Goal: Communication & Community: Answer question/provide support

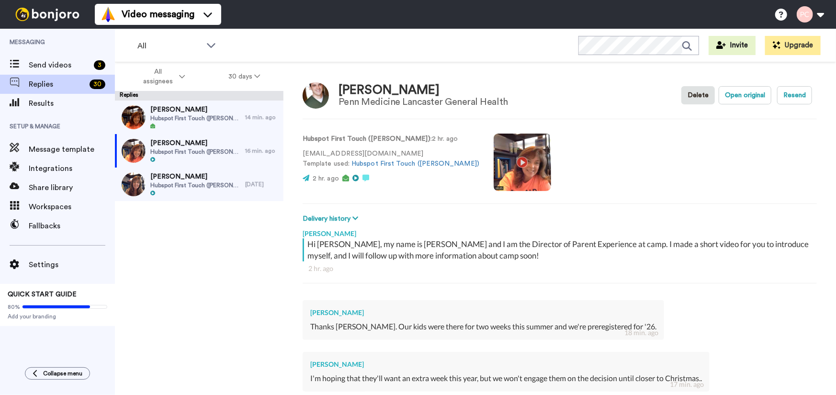
scroll to position [169, 0]
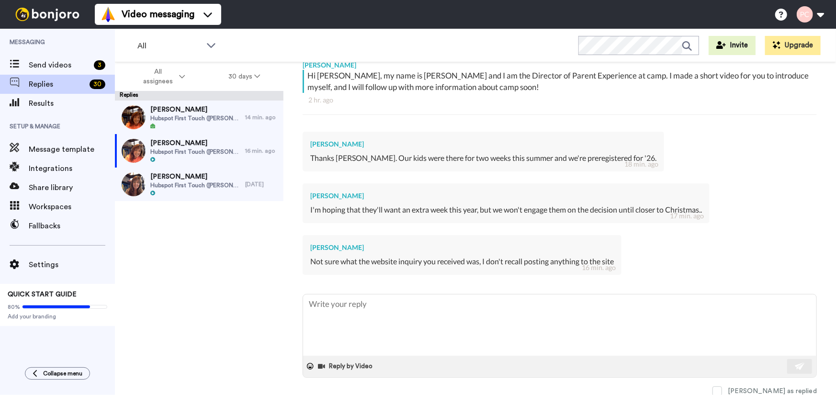
type textarea "H"
type textarea "x"
type textarea "Hi"
type textarea "x"
type textarea "Hi"
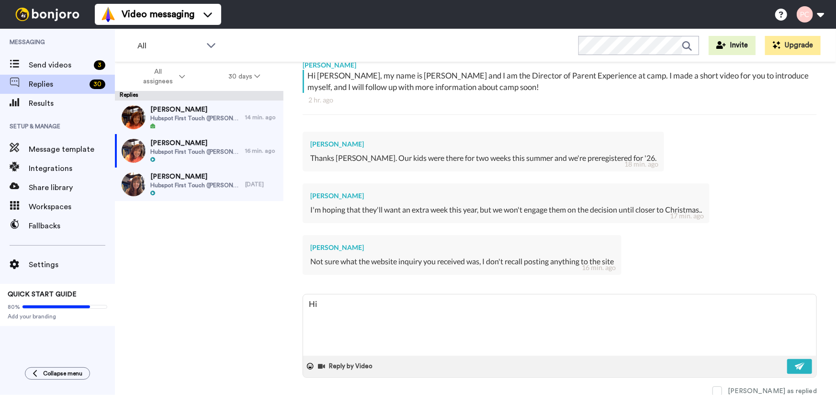
type textarea "x"
type textarea "Hi !"
type textarea "x"
type textarea "Hi !!"
type textarea "x"
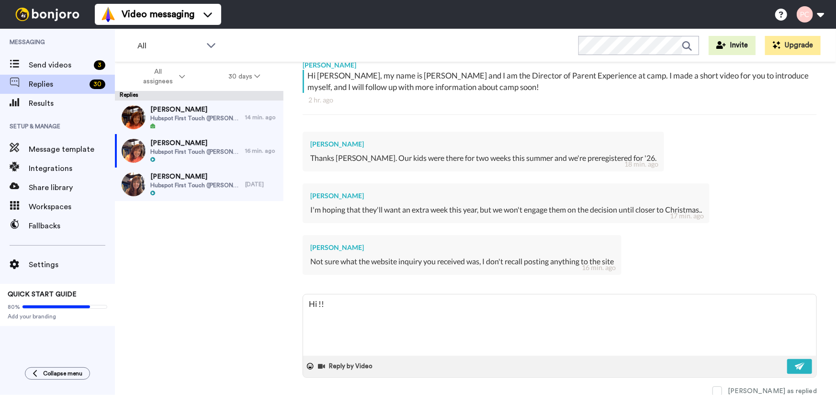
type textarea "Hi !!"
type textarea "x"
type textarea "Hi !!"
type textarea "x"
type textarea "Hi !! S"
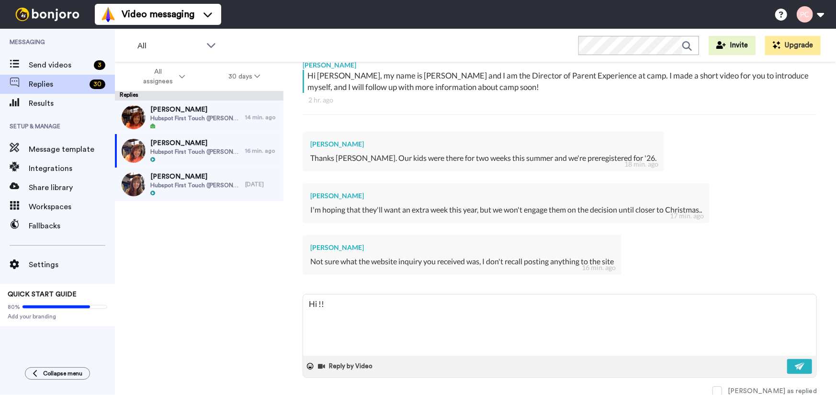
type textarea "x"
type textarea "Hi !! So"
type textarea "x"
type textarea "Hi !! Sor"
type textarea "x"
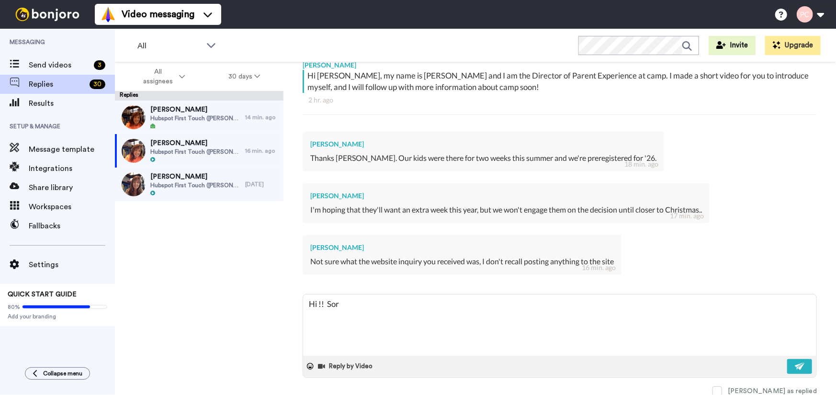
type textarea "Hi !! Sorr"
type textarea "x"
type textarea "Hi !! Sorry"
type textarea "x"
type textarea "Hi !! Sorry"
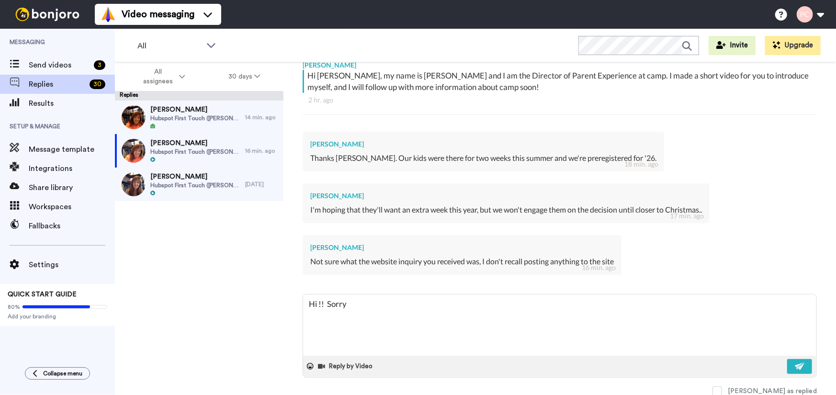
type textarea "x"
type textarea "Hi !! Sorry ."
type textarea "x"
type textarea "Hi !! Sorry .."
type textarea "x"
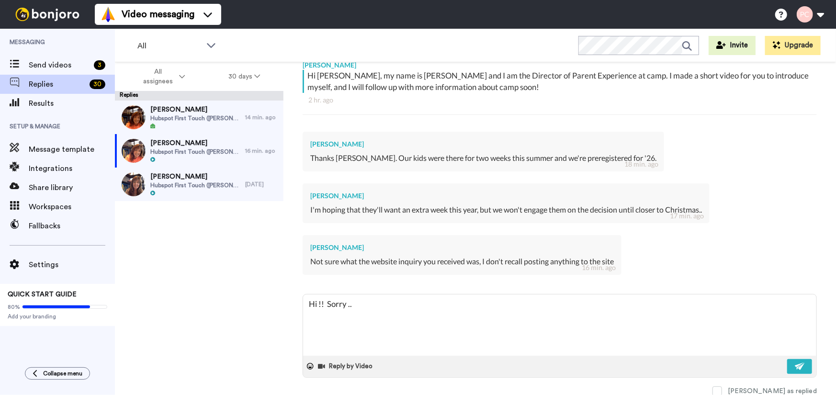
type textarea "Hi !! Sorry ..."
type textarea "x"
type textarea "Hi !! Sorry ..."
type textarea "x"
type textarea "Hi !! Sorry ... t"
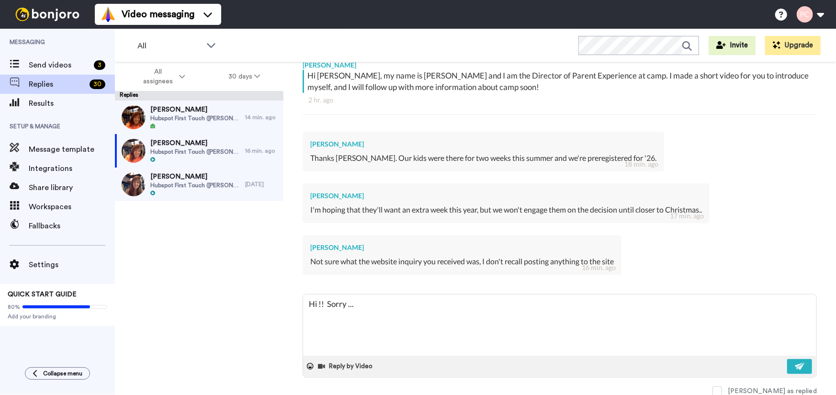
type textarea "x"
type textarea "Hi !! Sorry ... th"
type textarea "x"
type textarea "Hi !! Sorry ... the"
type textarea "x"
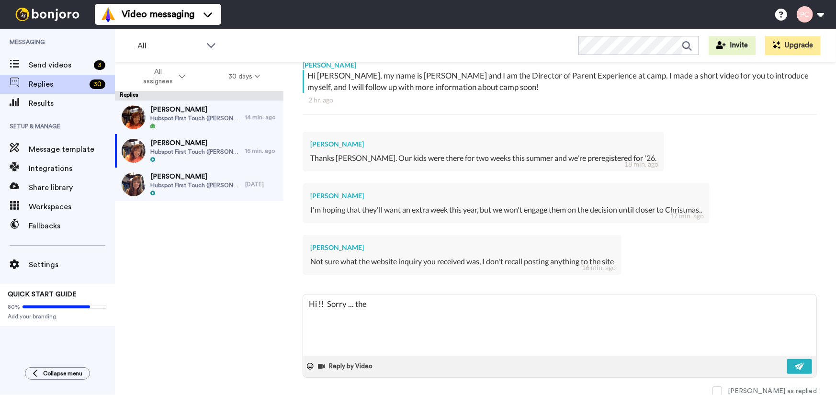
type textarea "Hi !! Sorry ... the"
type textarea "x"
type textarea "Hi !! Sorry ... the"
type textarea "x"
type textarea "Hi !! Sorry ... th"
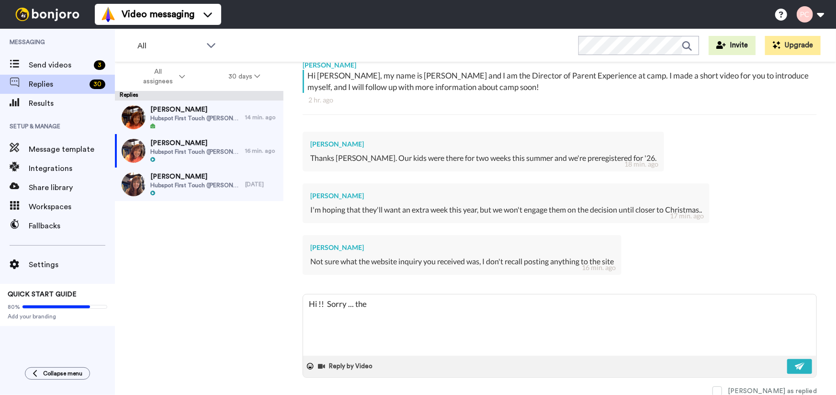
type textarea "x"
type textarea "Hi !! Sorry ... t"
type textarea "x"
type textarea "Hi !! Sorry ..."
type textarea "x"
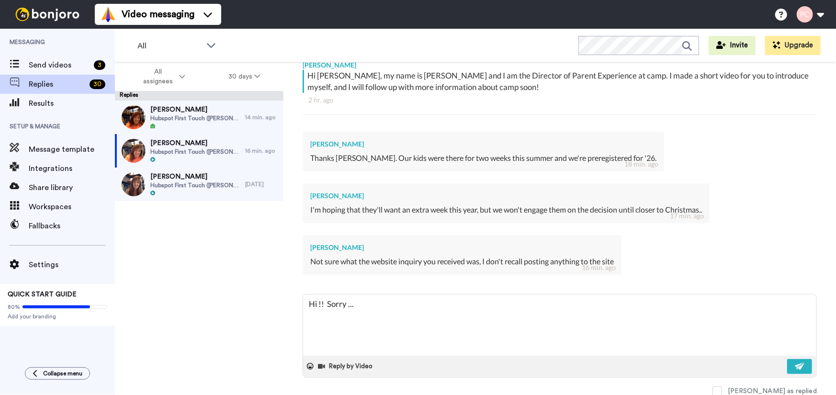
type textarea "Hi !! Sorry ... I"
type textarea "x"
type textarea "Hi !! Sorry ... I"
type textarea "x"
type textarea "Hi !! Sorry ... I a"
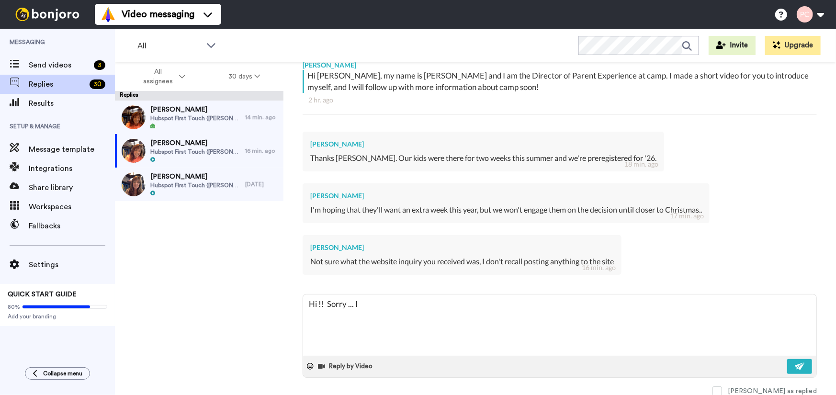
type textarea "x"
type textarea "Hi !! Sorry ... I am"
type textarea "x"
type textarea "Hi !! Sorry ... I am"
type textarea "x"
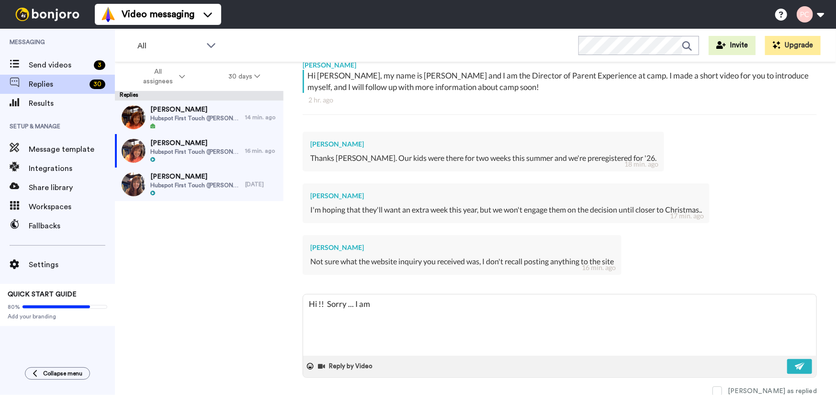
type textarea "Hi !! Sorry ... I am c"
type textarea "x"
type textarea "Hi !! Sorry ... I am cr"
type textarea "x"
type textarea "Hi !! Sorry ... I am cro"
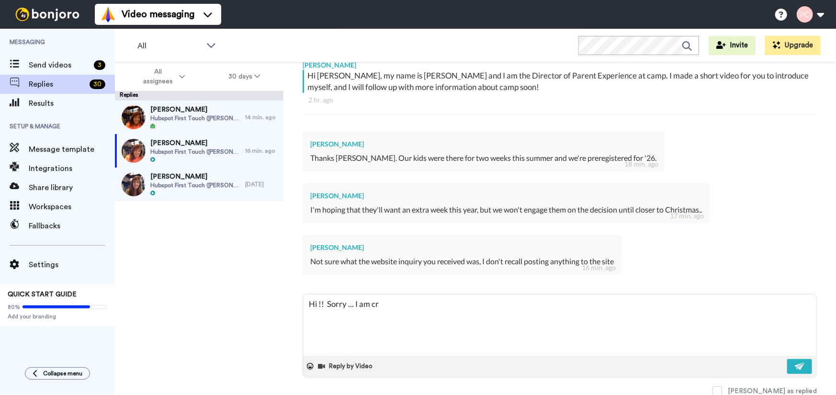
type textarea "x"
type textarea "Hi !! Sorry ... I am cros"
type textarea "x"
type textarea "Hi !! Sorry ... I am cross"
type textarea "x"
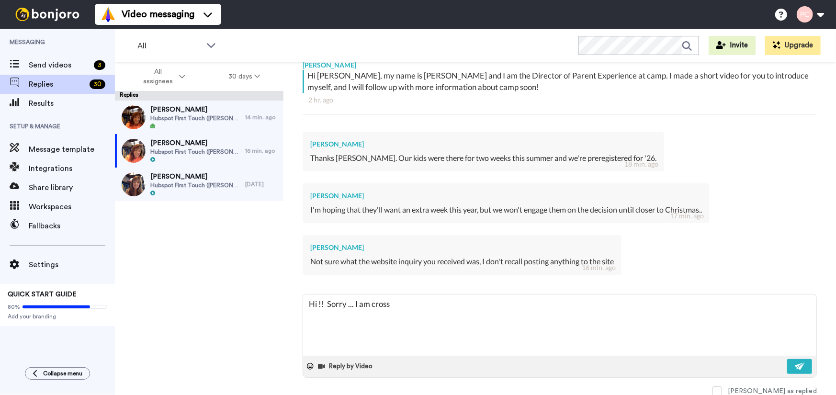
type textarea "Hi !! Sorry ... I am cross"
type textarea "x"
type textarea "Hi !! Sorry ... I am cross r"
type textarea "x"
type textarea "Hi !! Sorry ... I am cross re"
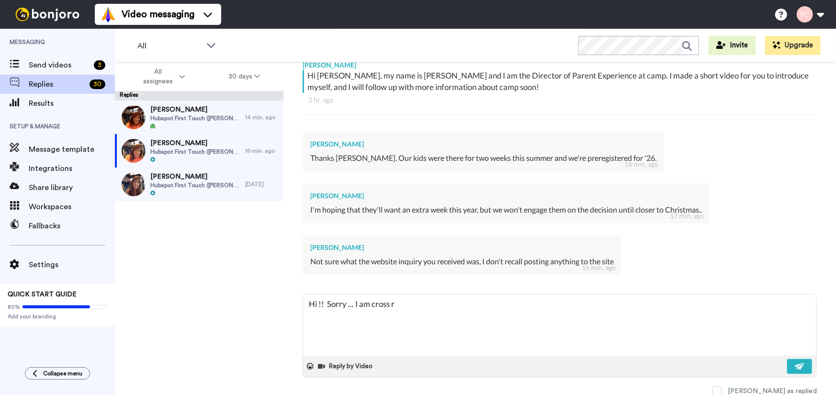
type textarea "x"
type textarea "Hi !! Sorry ... I am cross ref"
type textarea "x"
type textarea "Hi !! Sorry ... I am cross refe"
type textarea "x"
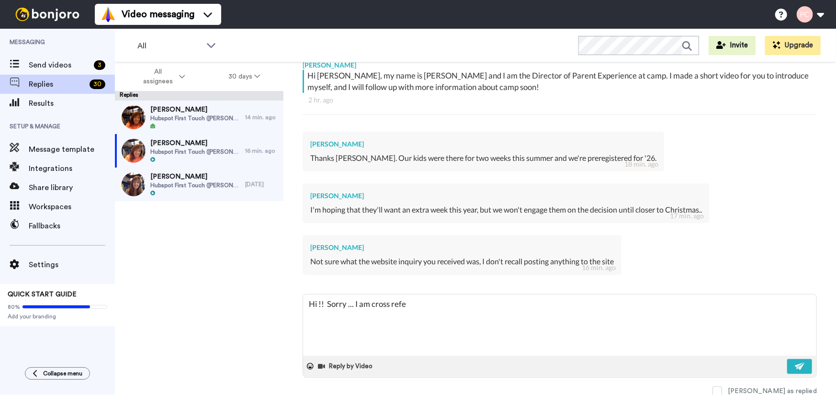
type textarea "Hi !! Sorry ... I am cross refer"
type textarea "x"
type textarea "Hi !! Sorry ... I am cross refere"
type textarea "x"
type textarea "Hi !! Sorry ... I am cross referec"
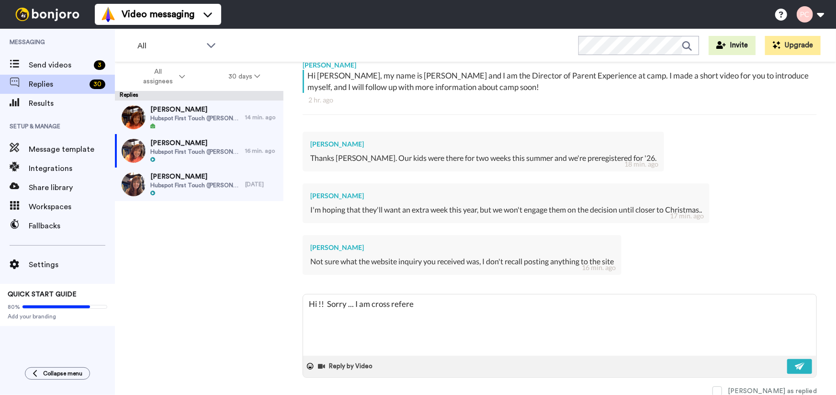
type textarea "x"
type textarea "Hi !! Sorry ... I am cross referecn"
type textarea "x"
type textarea "Hi !! Sorry ... I am cross referecni"
type textarea "x"
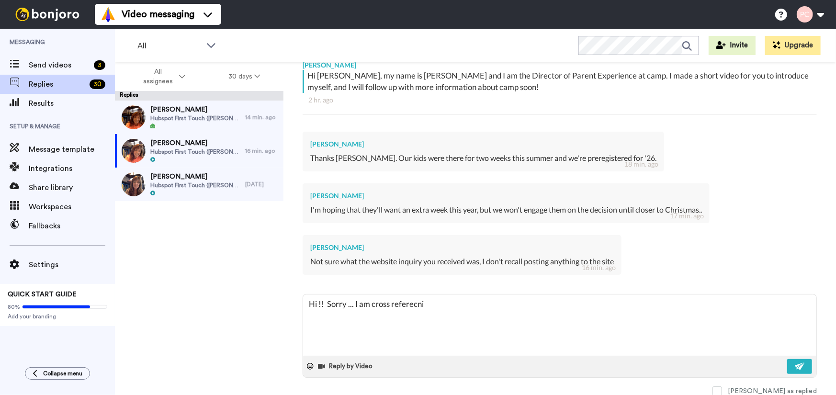
type textarea "Hi !! Sorry ... I am cross referecnin"
type textarea "x"
type textarea "Hi !! Sorry ... I am cross referecning"
type textarea "x"
type textarea "Hi !! Sorry ... I am cross referecning"
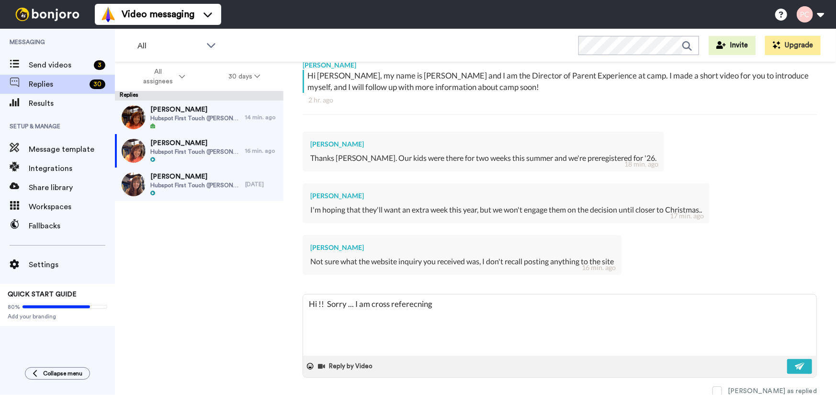
type textarea "x"
type textarea "Hi !! Sorry ... I am cross referecning a"
type textarea "x"
type textarea "Hi !! Sorry ... I am cross referecning ao"
type textarea "x"
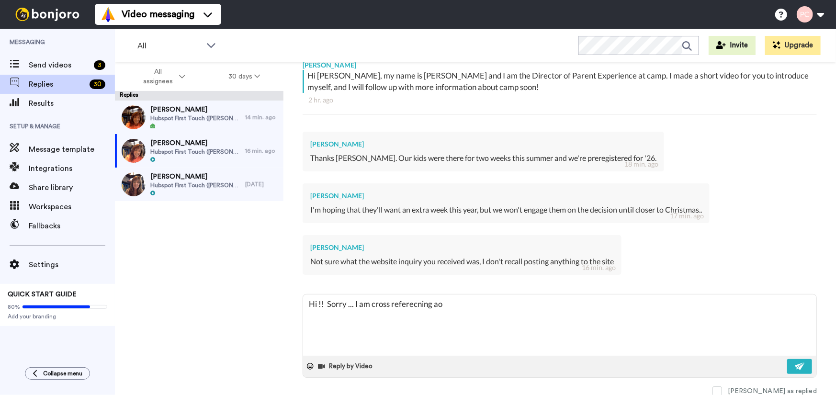
type textarea "Hi !! Sorry ... I am cross referecning a"
type textarea "x"
type textarea "Hi !! Sorry ... I am cross referecning ao"
type textarea "x"
type textarea "Hi !! Sorry ... I am cross referecning aou"
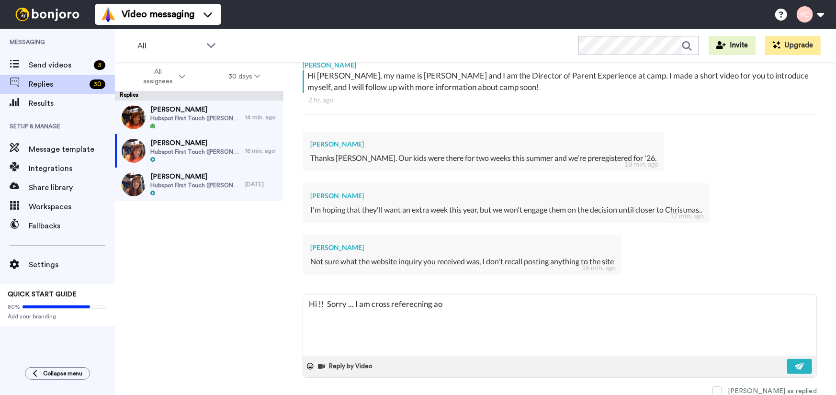
type textarea "x"
type textarea "Hi !! Sorry ... I am cross referecning aour"
type textarea "x"
type textarea "Hi !! Sorry ... I am cross referecning aour"
type textarea "x"
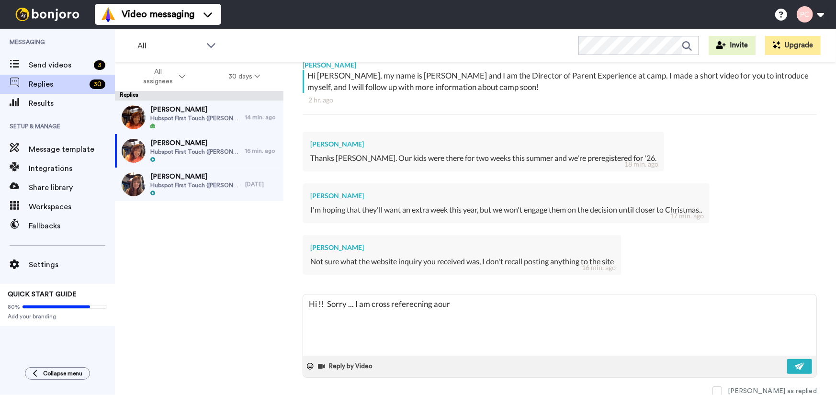
type textarea "Hi !! Sorry ... I am cross referecning aour"
type textarea "x"
type textarea "Hi !! Sorry ... I am cross referecning aou"
type textarea "x"
type textarea "Hi !! Sorry ... I am cross referecning ao"
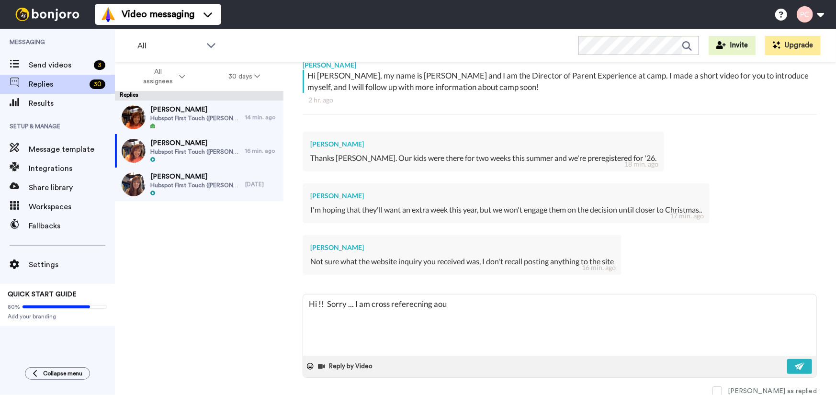
type textarea "x"
type textarea "Hi !! Sorry ... I am cross referecning a"
type textarea "x"
type textarea "Hi !! Sorry ... I am cross referecning"
type textarea "x"
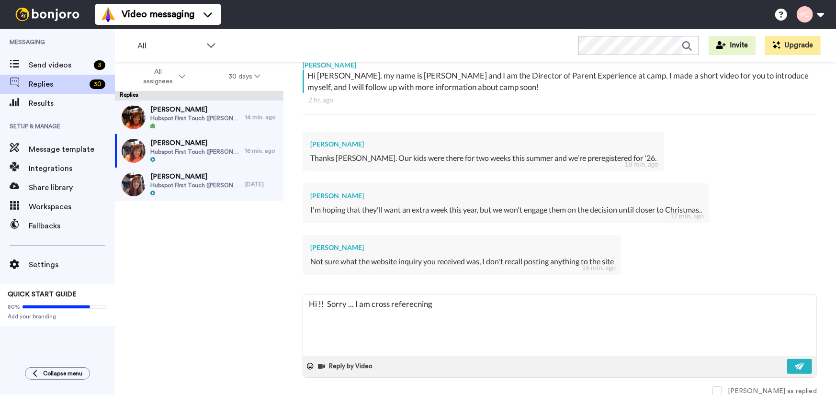
type textarea "Hi !! Sorry ... I am cross referecning"
type textarea "x"
type textarea "Hi !! Sorry ... I am cross referecnin"
type textarea "x"
type textarea "Hi !! Sorry ... I am cross referecni"
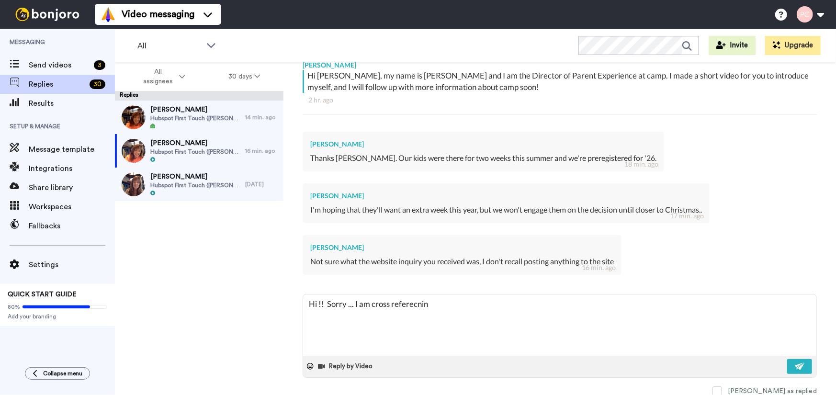
type textarea "x"
type textarea "Hi !! Sorry ... I am cross referecn"
type textarea "x"
type textarea "Hi !! Sorry ... I am cross referec"
type textarea "x"
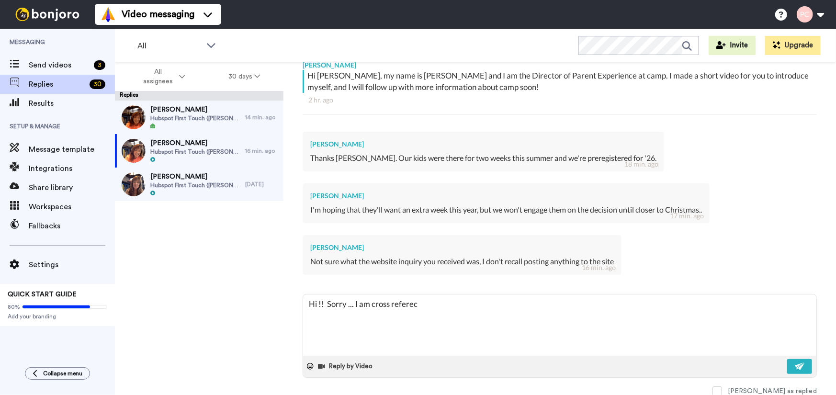
type textarea "Hi !! Sorry ... I am cross refere"
type textarea "x"
type textarea "Hi !! Sorry ... I am cross referen"
type textarea "x"
type textarea "Hi !! Sorry ... I am cross referenc"
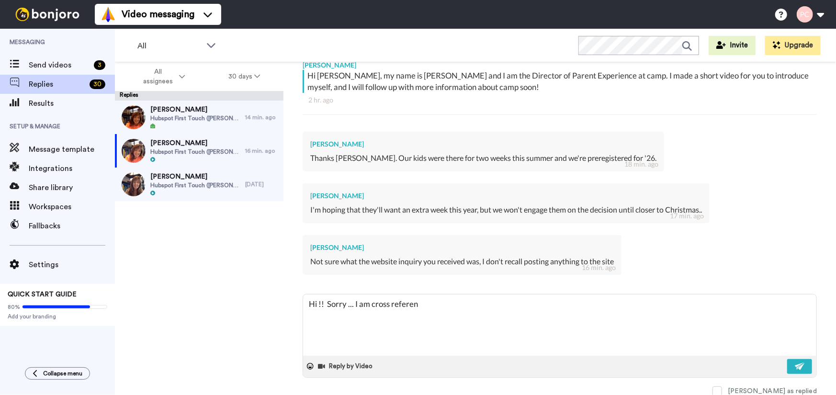
type textarea "x"
type textarea "Hi !! Sorry ... I am cross referenci"
type textarea "x"
type textarea "Hi !! Sorry ... I am cross referencin"
type textarea "x"
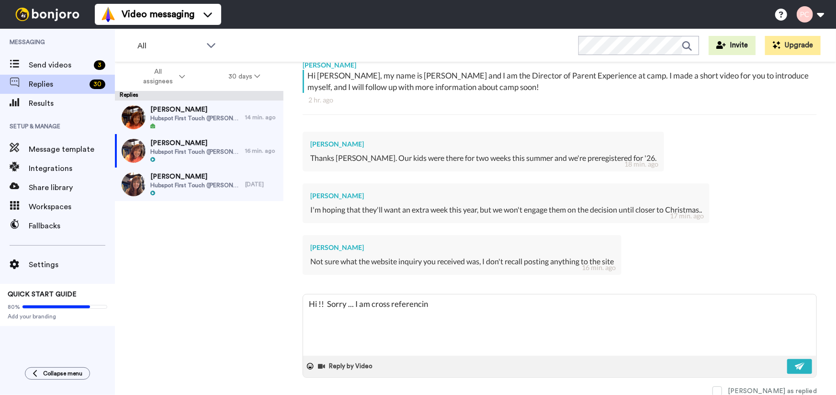
type textarea "Hi !! Sorry ... I am cross referencing"
type textarea "x"
type textarea "Hi !! Sorry ... I am cross referencing"
type textarea "x"
type textarea "Hi !! Sorry ... I am cross referencing o"
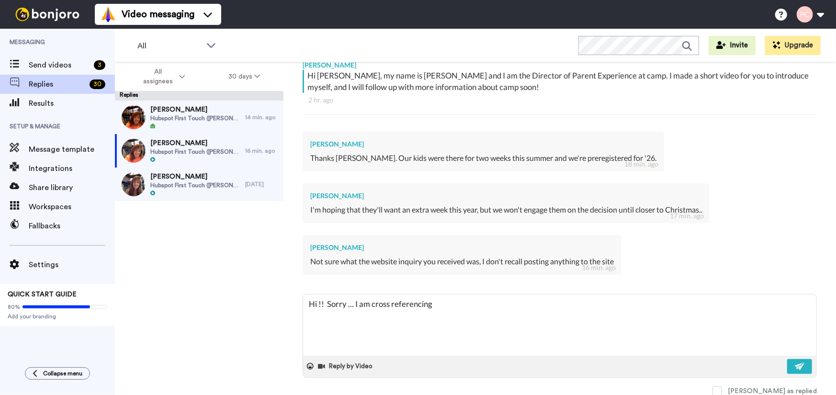
type textarea "x"
type textarea "Hi !! Sorry ... I am cross referencing or"
type textarea "x"
type textarea "Hi !! Sorry ... I am cross referencing or"
type textarea "x"
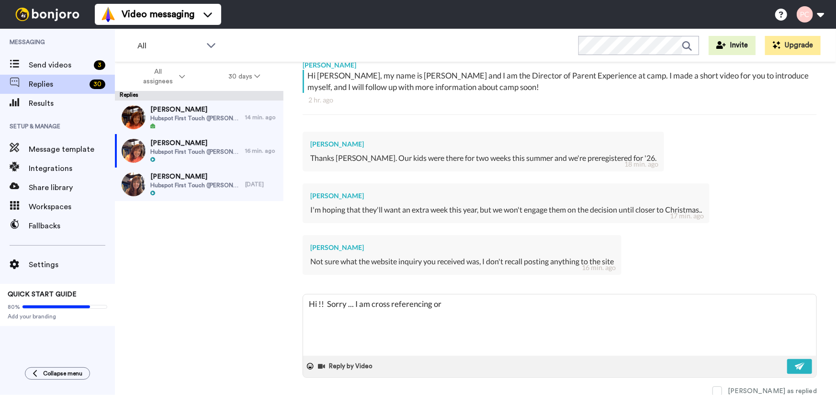
type textarea "Hi !! Sorry ... I am cross referencing or"
type textarea "x"
type textarea "Hi !! Sorry ... I am cross referencing o"
type textarea "x"
type textarea "Hi !! Sorry ... I am cross referencing"
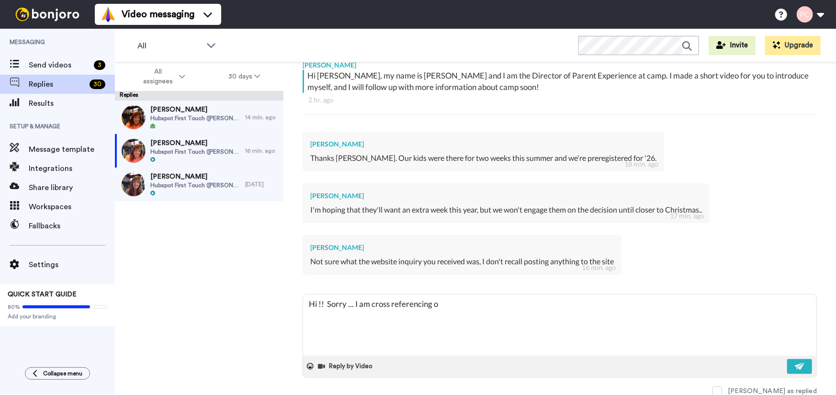
type textarea "x"
type textarea "Hi !! Sorry ... I am cross referencing n"
type textarea "x"
type textarea "Hi !! Sorry ... I am cross referencing no"
type textarea "x"
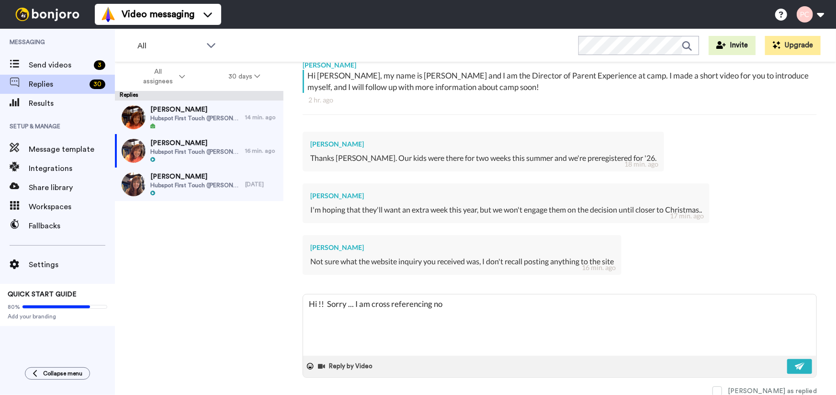
type textarea "Hi !! Sorry ... I am cross referencing now"
type textarea "x"
type textarea "Hi !! Sorry ... I am cross referencing now!"
type textarea "x"
type textarea "Hi !! Sorry ... I am cross referencing now!"
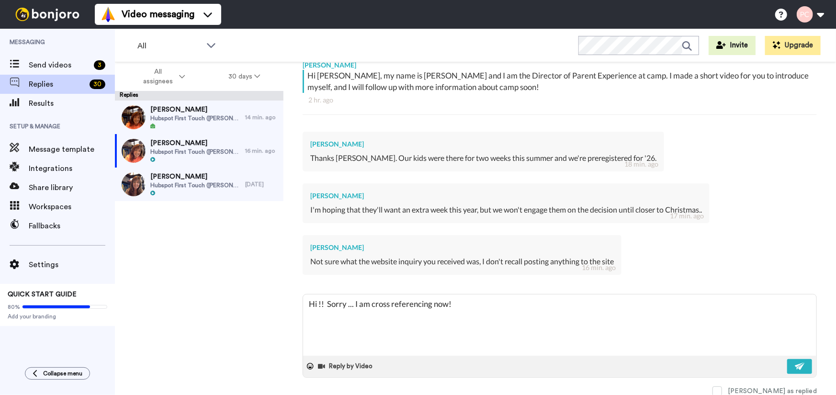
type textarea "x"
type textarea "Hi !! Sorry ... I am cross referencing now!"
type textarea "x"
type textarea "Hi !! Sorry ... I am cross referencing now! W"
type textarea "x"
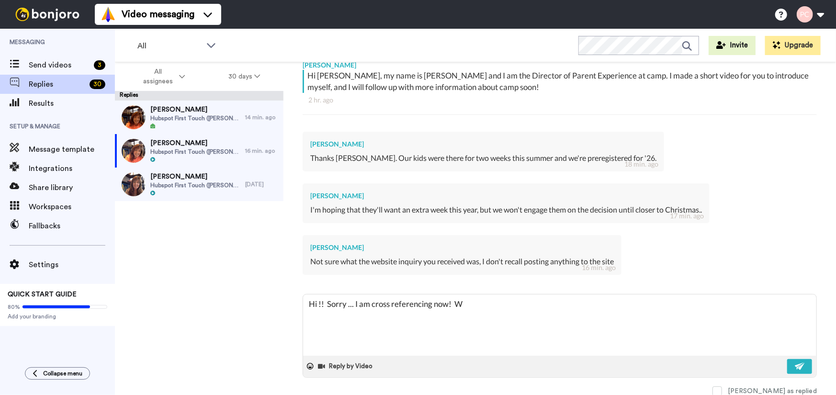
type textarea "Hi !! Sorry ... I am cross referencing now! We"
type textarea "x"
type textarea "Hi !! Sorry ... I am cross referencing now! We"
type textarea "x"
type textarea "Hi !! Sorry ... I am cross referencing now! We a"
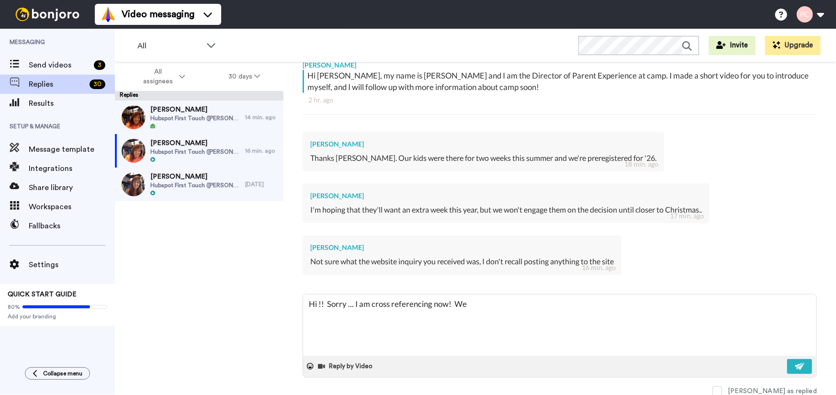
type textarea "x"
type textarea "Hi !! Sorry ... I am cross referencing now! We ar"
type textarea "x"
type textarea "Hi !! Sorry ... I am cross referencing now! We are"
type textarea "x"
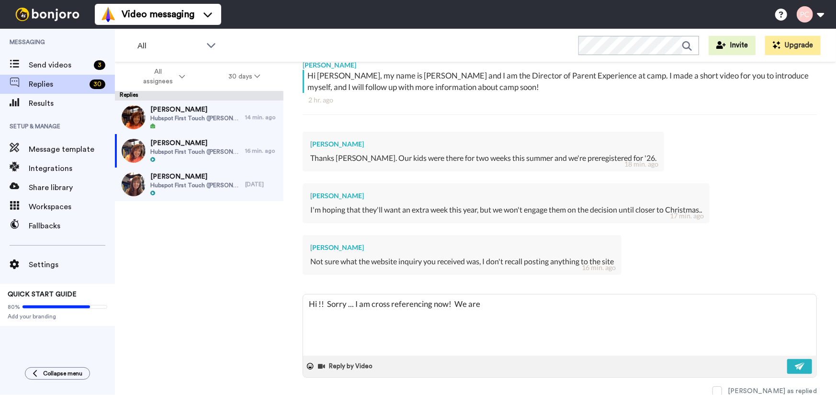
type textarea "Hi !! Sorry ... I am cross referencing now! We are"
type textarea "x"
type textarea "Hi !! Sorry ... I am cross referencing now! We are s"
type textarea "x"
type textarea "Hi !! Sorry ... I am cross referencing now! We are so"
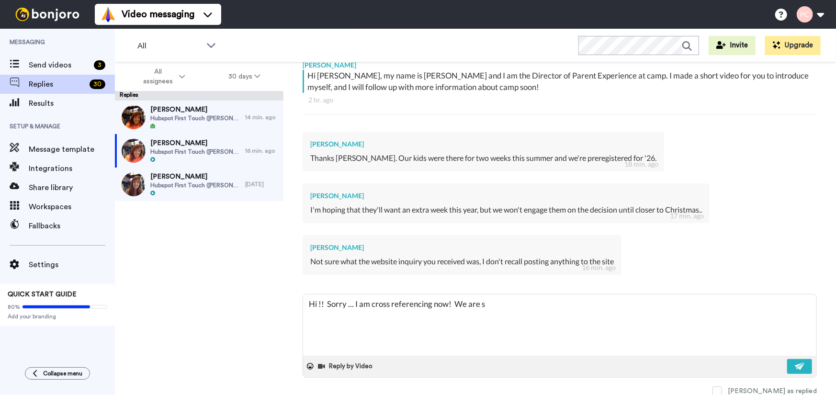
type textarea "x"
type textarea "Hi !! Sorry ... I am cross referencing now! We are so"
type textarea "x"
type textarea "Hi !! Sorry ... I am cross referencing now! We are so g"
type textarea "x"
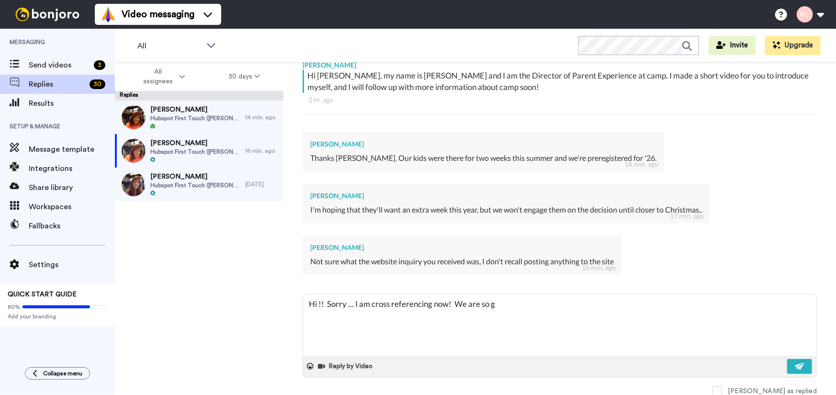
type textarea "Hi !! Sorry ... I am cross referencing now! We are so gl"
type textarea "x"
type textarea "Hi !! Sorry ... I am cross referencing now! We are so gla"
type textarea "x"
type textarea "Hi !! Sorry ... I am cross referencing now! We are so glad"
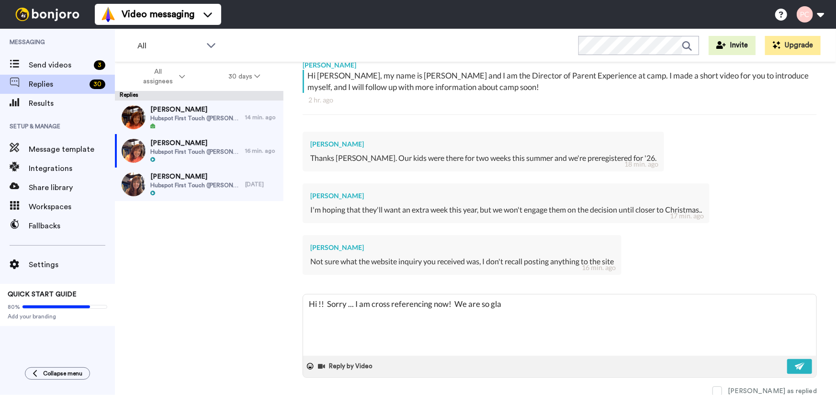
type textarea "x"
type textarea "Hi !! Sorry ... I am cross referencing now! We are so gladd"
type textarea "x"
type textarea "Hi !! Sorry ... I am cross referencing now! We are so gladd"
type textarea "x"
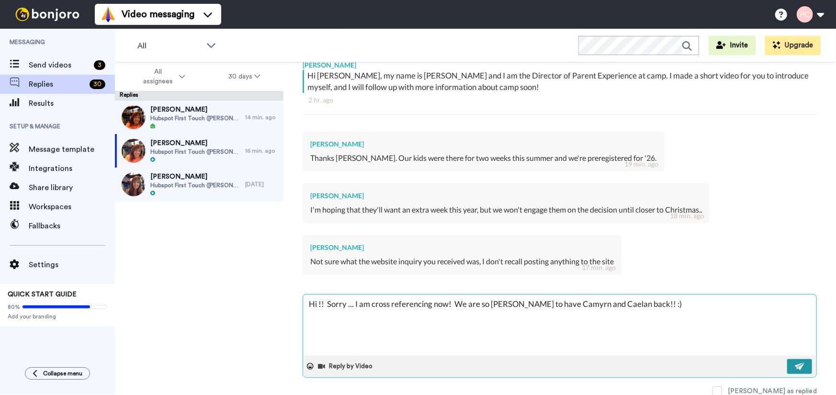
click at [792, 361] on button at bounding box center [799, 366] width 25 height 15
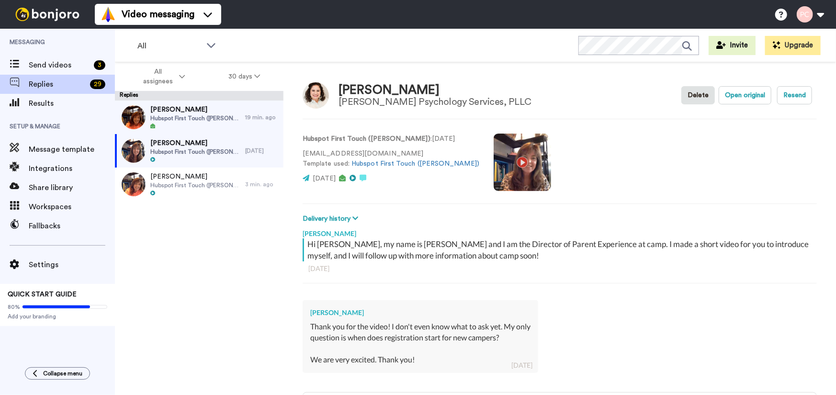
scroll to position [98, 0]
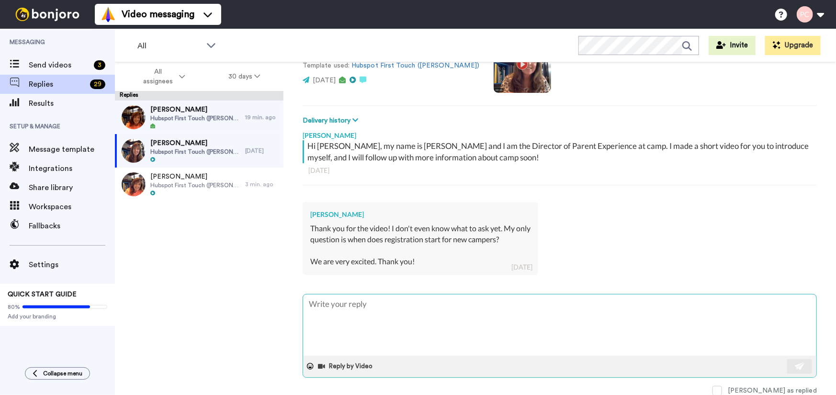
type textarea "H"
type textarea "x"
type textarea "He"
type textarea "x"
type textarea "Hel"
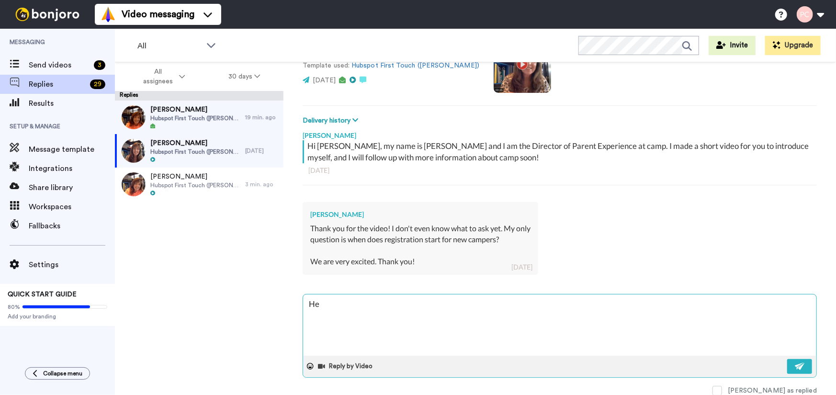
type textarea "x"
type textarea "Hell"
type textarea "x"
type textarea "Hello"
type textarea "x"
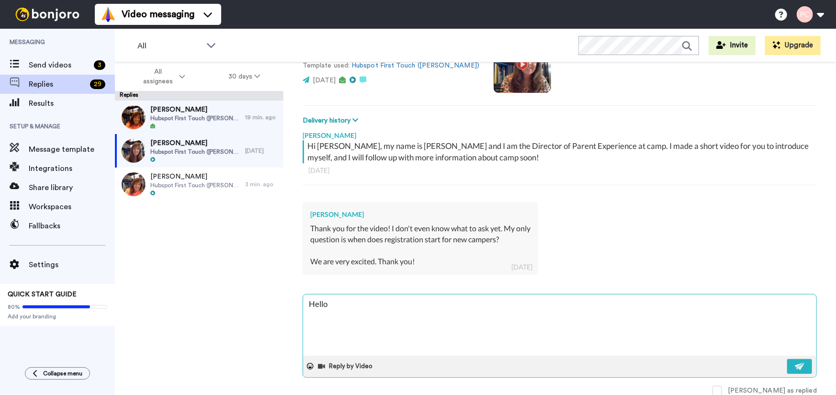
type textarea "Hello"
type textarea "x"
type textarea "Hello W"
type textarea "x"
type textarea "Hello"
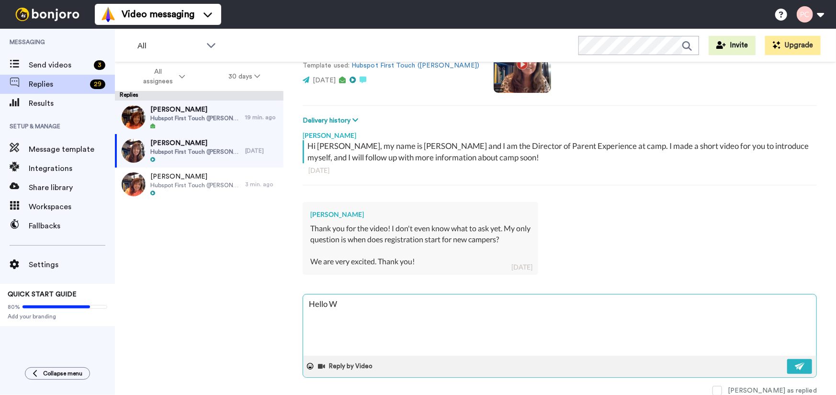
type textarea "x"
type textarea "Hello E"
type textarea "x"
type textarea "Hello Em"
type textarea "x"
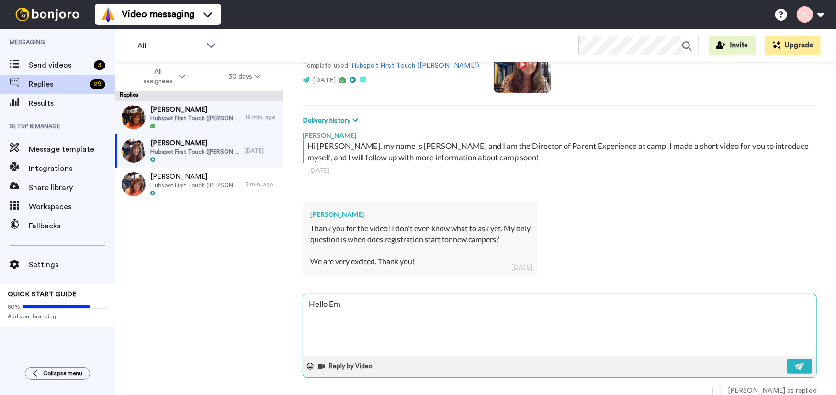
type textarea "Hello Emi"
type textarea "x"
type textarea "Hello [PERSON_NAME]"
type textarea "x"
type textarea "Hello [PERSON_NAME]"
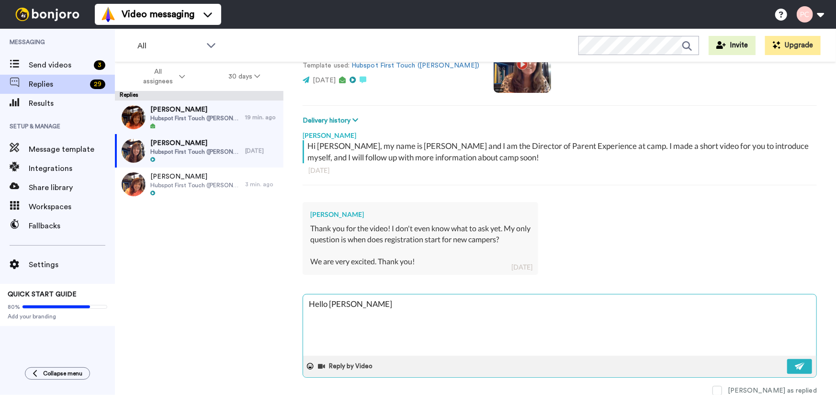
type textarea "x"
type textarea "Hello [PERSON_NAME]!"
type textarea "x"
type textarea "Hello [PERSON_NAME]!!"
type textarea "x"
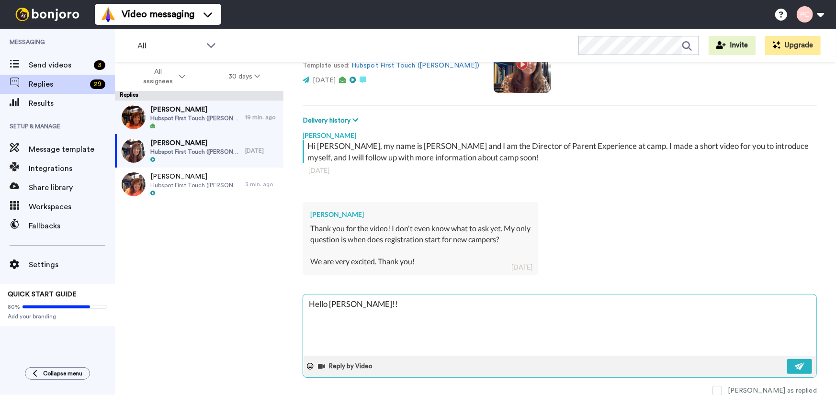
type textarea "Hello [PERSON_NAME]!!"
type textarea "x"
type textarea "Hello [PERSON_NAME]!!"
type textarea "x"
type textarea "Hello [PERSON_NAME]!! N"
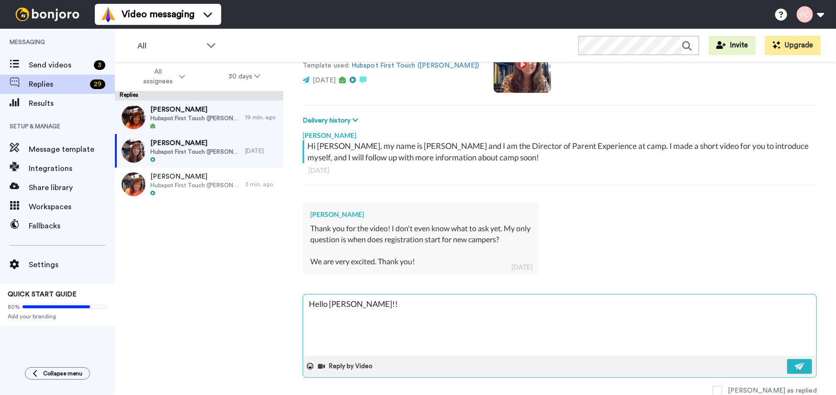
type textarea "x"
type textarea "Hello [PERSON_NAME]!! Ne"
type textarea "x"
type textarea "Hello [PERSON_NAME]!! New"
type textarea "x"
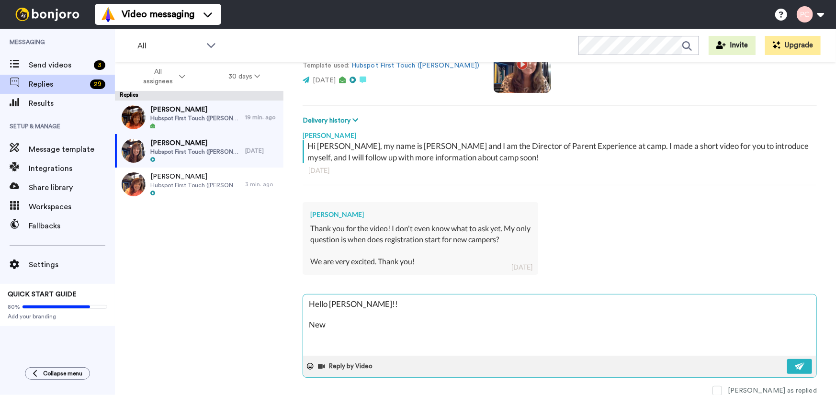
type textarea "Hello [PERSON_NAME]!! New"
type textarea "x"
type textarea "Hello [PERSON_NAME]!! New c"
type textarea "x"
type textarea "Hello [PERSON_NAME]!! New ca"
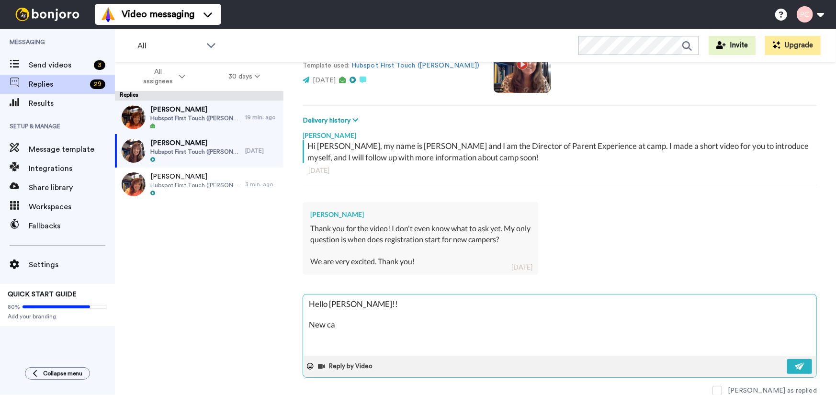
type textarea "x"
type textarea "Hello [PERSON_NAME]!! New cam"
type textarea "x"
type textarea "Hello [PERSON_NAME]!! New camp"
type textarea "x"
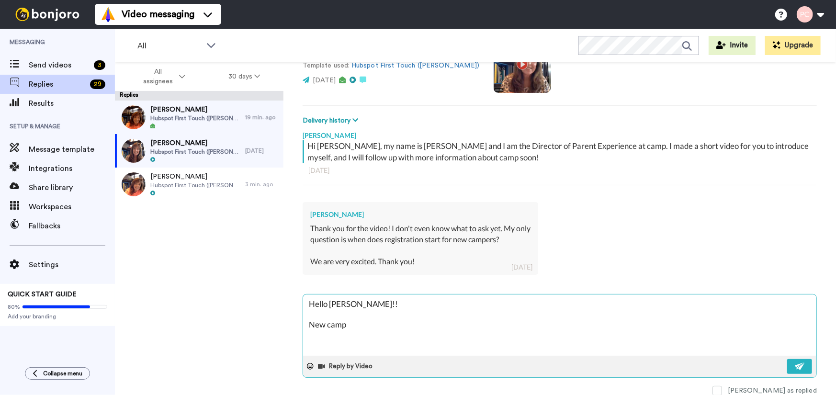
type textarea "Hello [PERSON_NAME]!! [GEOGRAPHIC_DATA][PERSON_NAME]"
type textarea "x"
type textarea "Hello [PERSON_NAME]!! New camper"
type textarea "x"
type textarea "Hello [PERSON_NAME]!! New camper"
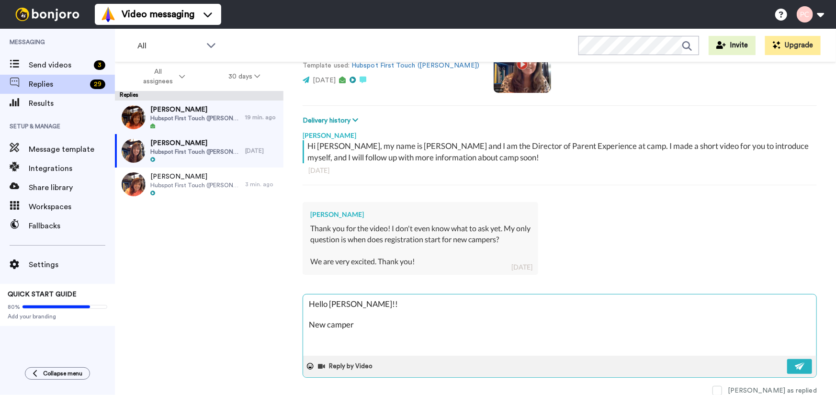
type textarea "x"
type textarea "Hello [PERSON_NAME]!! New camper r"
type textarea "x"
type textarea "Hello [PERSON_NAME]!! New camper re"
type textarea "x"
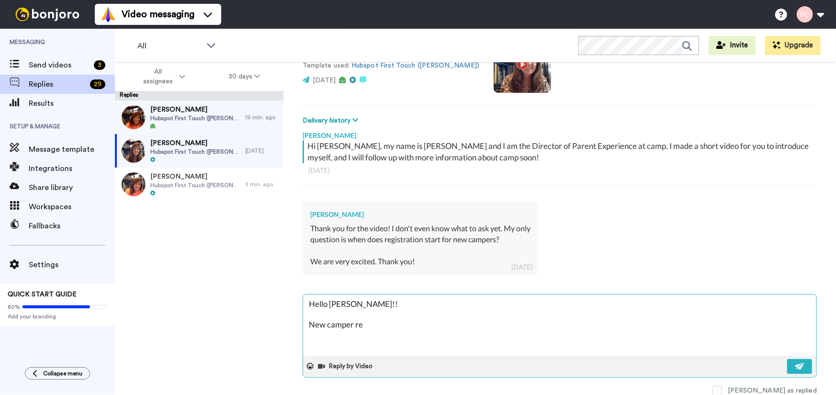
type textarea "Hello [PERSON_NAME]!! New camper reg"
type textarea "x"
type textarea "Hello [PERSON_NAME]!! New camper regi"
type textarea "x"
type textarea "Hello [PERSON_NAME]!! New camper regis"
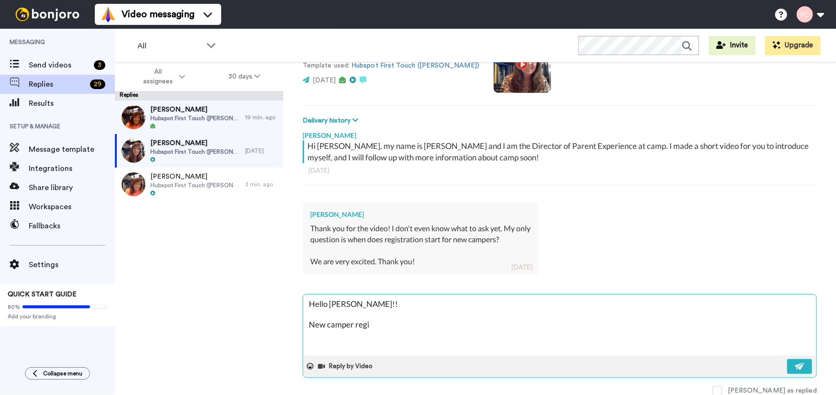
type textarea "x"
type textarea "Hello [PERSON_NAME]!! New camper regist"
type textarea "x"
type textarea "Hello [PERSON_NAME]!! New camper registr"
type textarea "x"
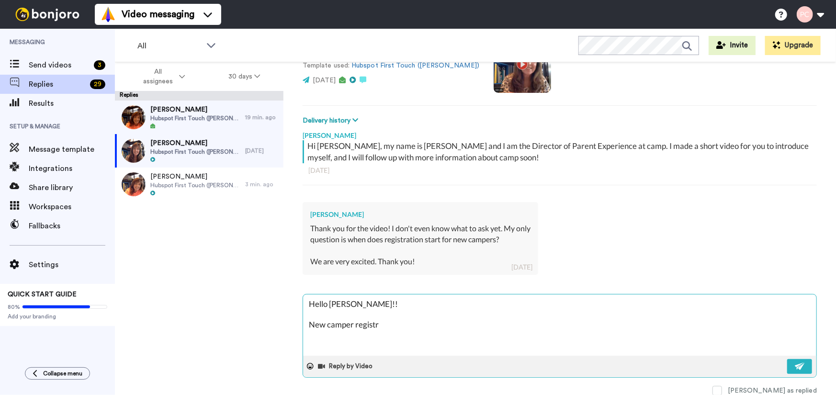
type textarea "Hello [PERSON_NAME]!! New camper registra"
type textarea "x"
type textarea "Hello [PERSON_NAME]!! New camper registrat"
type textarea "x"
type textarea "Hello [PERSON_NAME]!! New camper registrati"
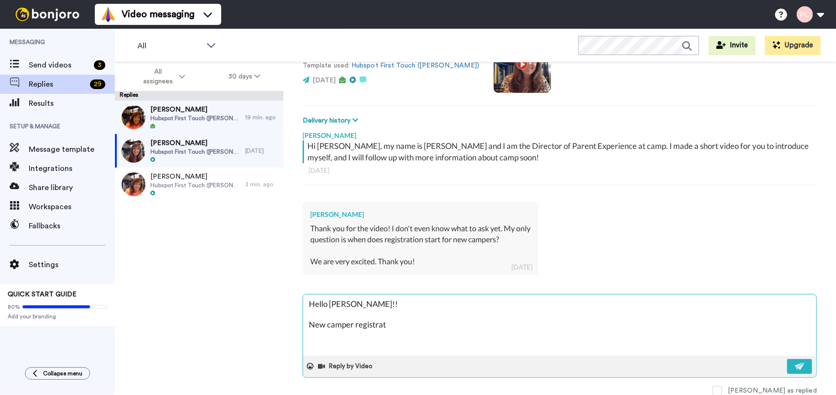
type textarea "x"
type textarea "Hello [PERSON_NAME]!! New camper registratio"
type textarea "x"
type textarea "Hello [PERSON_NAME]!! New camper registration"
type textarea "x"
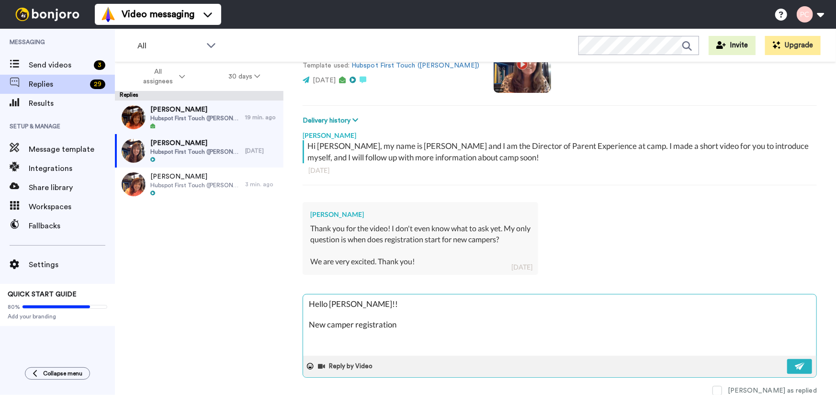
type textarea "Hello [PERSON_NAME]!! New camper registration"
type textarea "x"
type textarea "Hello [PERSON_NAME]!! New camper registration b"
type textarea "x"
type textarea "Hello [PERSON_NAME]!! New camper registration be"
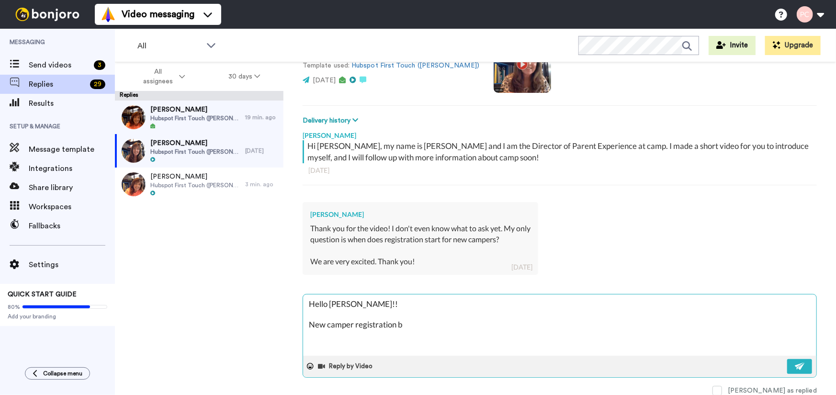
type textarea "x"
type textarea "Hello [PERSON_NAME]!! New camper registration beg"
type textarea "x"
type textarea "Hello [PERSON_NAME]!! New camper registration begi"
type textarea "x"
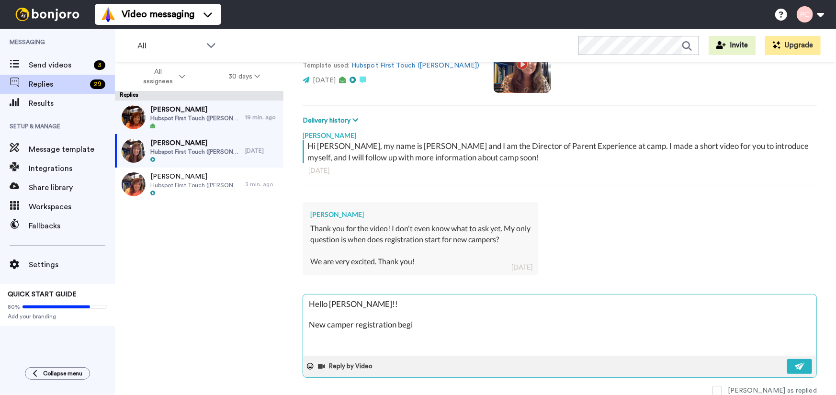
type textarea "Hello [PERSON_NAME]!! New camper registration begin"
type textarea "x"
type textarea "Hello [PERSON_NAME]!! New camper registration begins"
type textarea "x"
type textarea "Hello [PERSON_NAME]!! New camper registration begins"
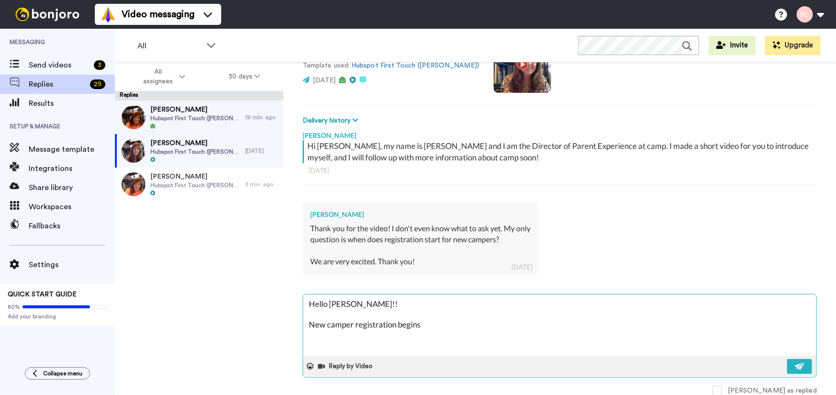
type textarea "x"
type textarea "Hello [PERSON_NAME]!! New camper registration begins o"
type textarea "x"
type textarea "Hello [PERSON_NAME]!! New camper registration begins on"
type textarea "x"
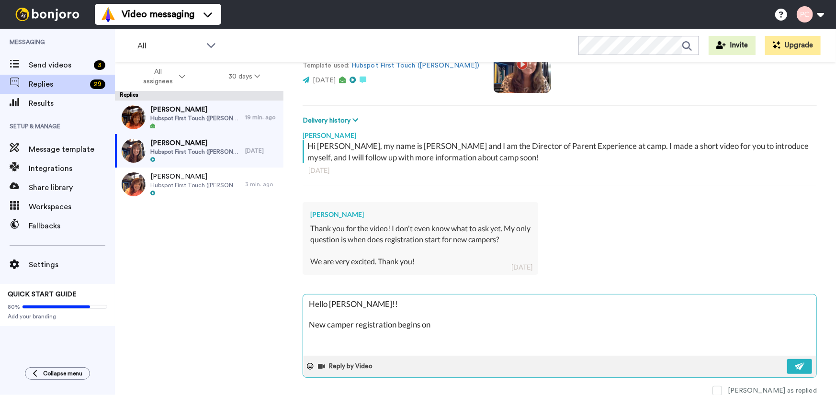
type textarea "Hello [PERSON_NAME]!! New camper registration begins on"
type textarea "x"
type textarea "Hello [PERSON_NAME]!! New camper registration begins on O"
type textarea "x"
type textarea "Hello [PERSON_NAME]!! New camper registration begins on Oc"
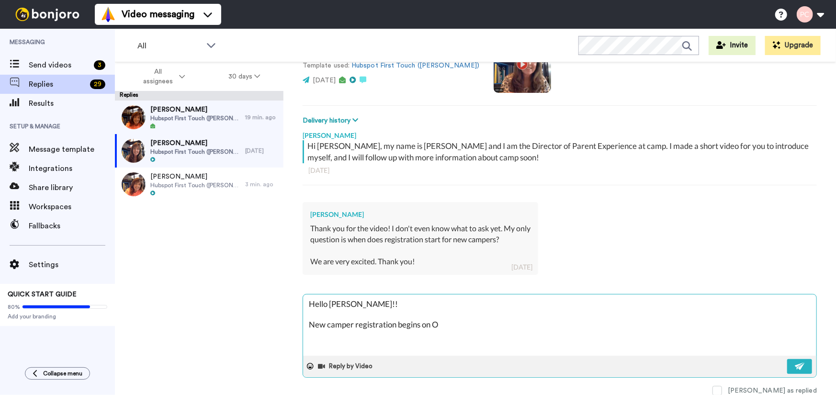
type textarea "x"
type textarea "Hello [PERSON_NAME]!! New camper registration begins on Oco"
type textarea "x"
type textarea "Hello [PERSON_NAME]!! New camper registration begins on Ocot"
type textarea "x"
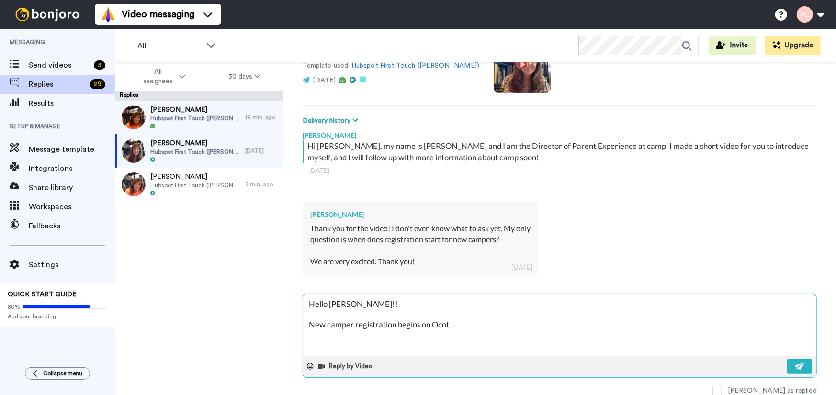
type textarea "Hello [PERSON_NAME]!! New camper registration begins on Ocotb"
type textarea "x"
type textarea "Hello [PERSON_NAME]!! New camper registration begins on Ocotbe"
type textarea "x"
type textarea "Hello [PERSON_NAME]!! New camper registration begins on Ocotber"
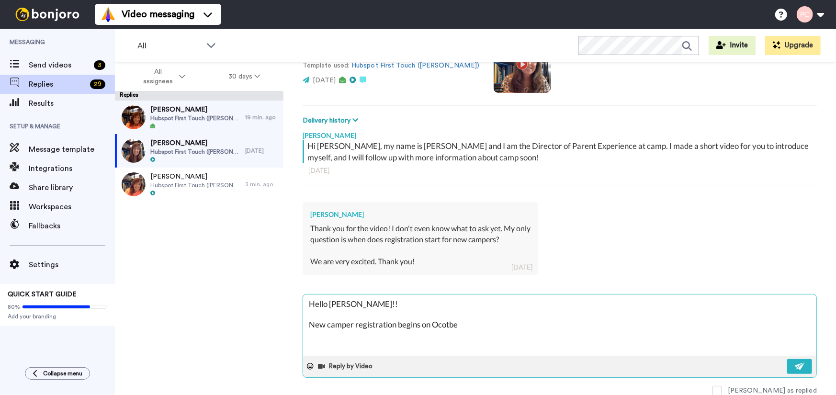
type textarea "x"
type textarea "Hello [PERSON_NAME]!! New camper registration begins on Ocotber"
type textarea "x"
type textarea "Hello [PERSON_NAME]!! New camper registration begins on Ocotber 1"
type textarea "x"
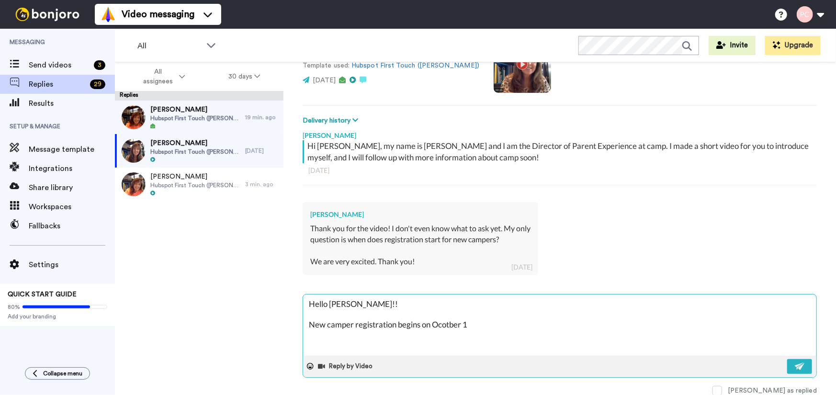
type textarea "Hello [PERSON_NAME]!! New camper registration begins on Ocotber 1."
type textarea "x"
type textarea "Hello [PERSON_NAME]!! New camper registration begins on Ocotber 1."
type textarea "x"
type textarea "Hello [PERSON_NAME]!! New camper registration begins on Ocotber 1."
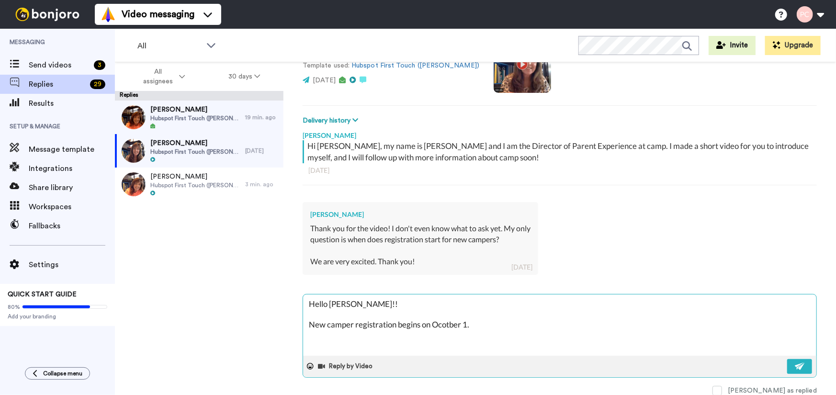
type textarea "x"
type textarea "Hello [PERSON_NAME]!! New camper registration begins on Ocotber 1."
type textarea "x"
type textarea "Hello [PERSON_NAME]!! New camper registration begins on Ocotber 1. I"
type textarea "x"
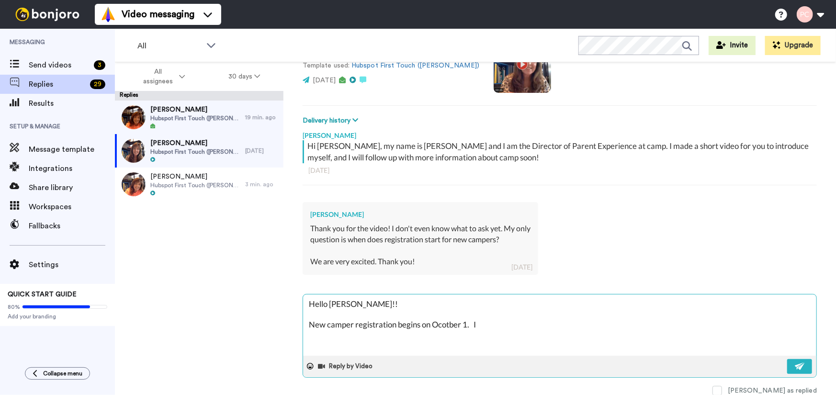
type textarea "Hello [PERSON_NAME]!! New camper registration begins on Ocotber 1. If"
type textarea "x"
type textarea "Hello [PERSON_NAME]!! New camper registration begins on Ocotber 1. If"
type textarea "x"
type textarea "Hello [PERSON_NAME]!! New camper registration begins on Ocotber 1. If y"
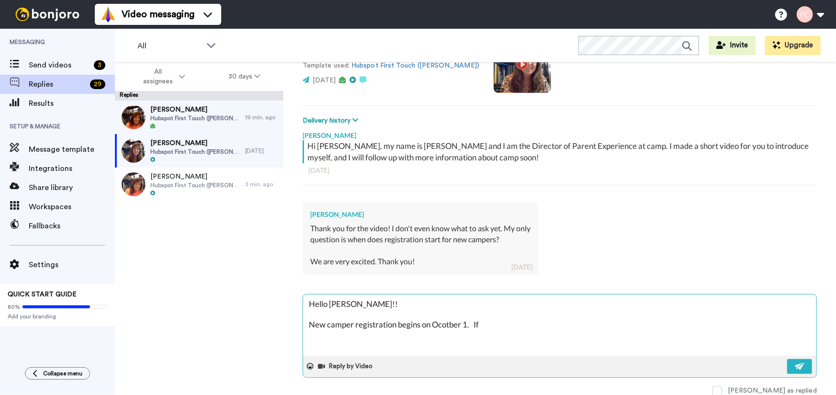
type textarea "x"
type textarea "Hello [PERSON_NAME]!! New camper registration begins on Ocotber 1. If yo"
type textarea "x"
type textarea "Hello [PERSON_NAME]!! New camper registration begins on Ocotber 1. If you"
type textarea "x"
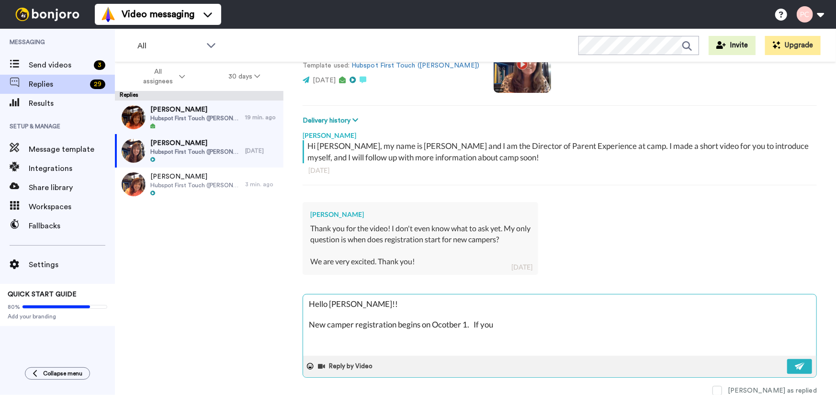
type textarea "Hello [PERSON_NAME]!! New camper registration begins on Ocotber 1. If you"
type textarea "x"
type textarea "Hello [PERSON_NAME]!! New camper registration begins on Ocotber 1. If you a"
type textarea "x"
type textarea "Hello [PERSON_NAME]!! New camper registration begins on Ocotber 1. If you ar"
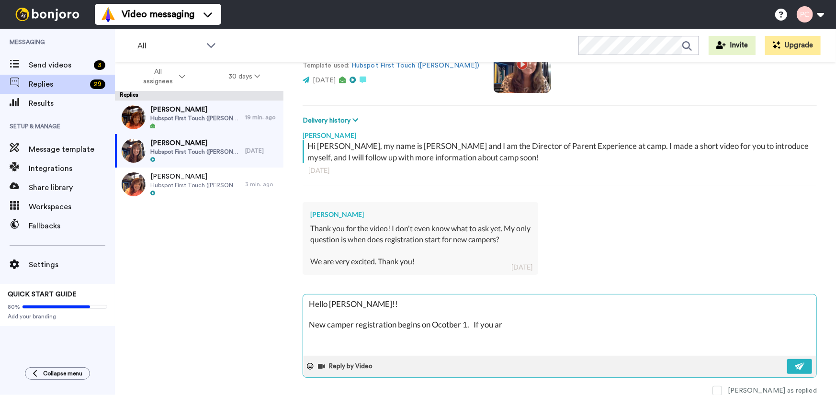
type textarea "x"
type textarea "Hello [PERSON_NAME]!! New camper registration begins on Ocotber 1. If you are"
type textarea "x"
type textarea "Hello [PERSON_NAME]!! New camper registration begins on Ocotber 1. If you are"
type textarea "x"
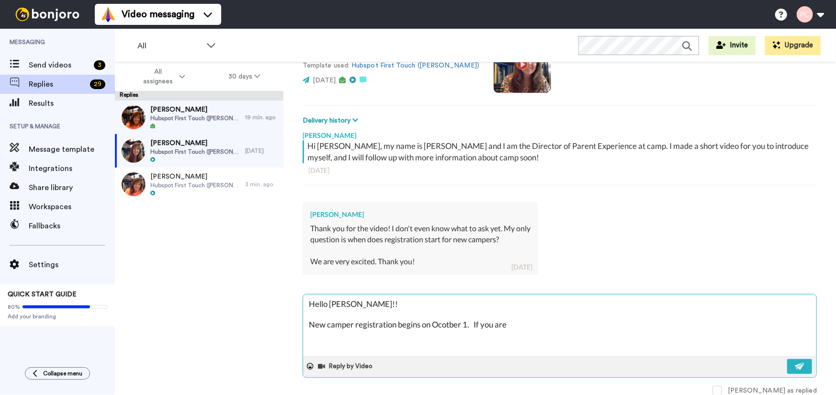
type textarea "Hello [PERSON_NAME]!! New camper registration begins on Ocotber 1. If you are i"
type textarea "x"
type textarea "Hello [PERSON_NAME]!! New camper registration begins on Ocotber 1. If you are in"
type textarea "x"
type textarea "Hello [PERSON_NAME]!! New camper registration begins on Ocotber 1. If you are i…"
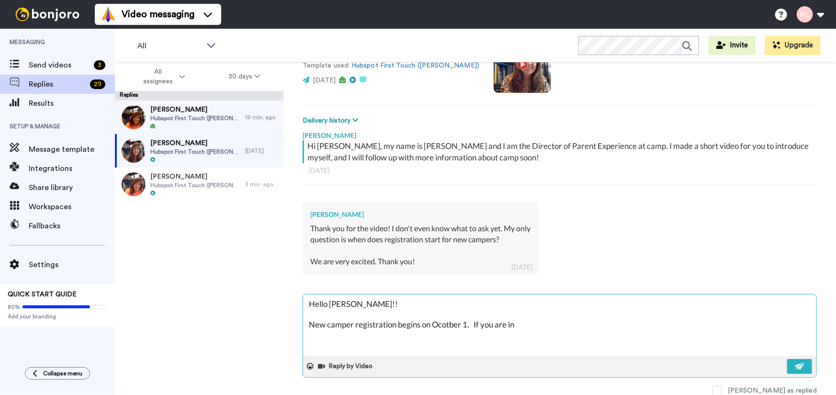
type textarea "x"
type textarea "Hello [PERSON_NAME]!! New camper registration begins on Ocotber 1. If you are i…"
type textarea "x"
type textarea "Hello [PERSON_NAME]!! New camper registration begins on Ocotber 1. If you are i…"
type textarea "x"
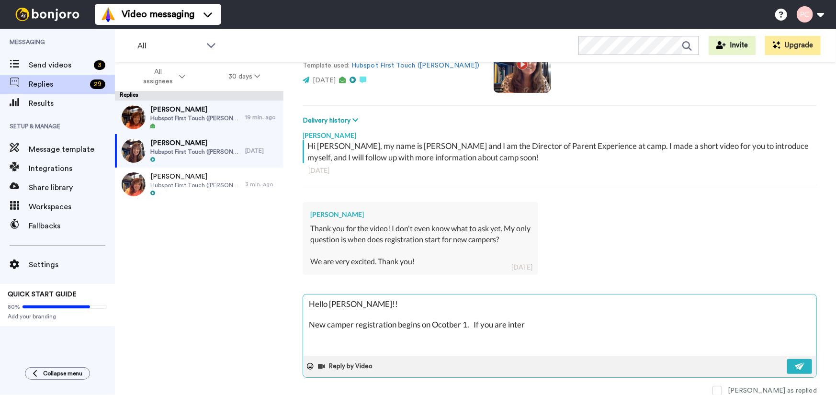
type textarea "Hello [PERSON_NAME]!! New camper registration begins on Ocotber 1. If you are i…"
type textarea "x"
type textarea "Hello [PERSON_NAME]!! New camper registration begins on Ocotber 1. If you are i…"
type textarea "x"
type textarea "Hello [PERSON_NAME]!! New camper registration begins on Ocotber 1. If you are i…"
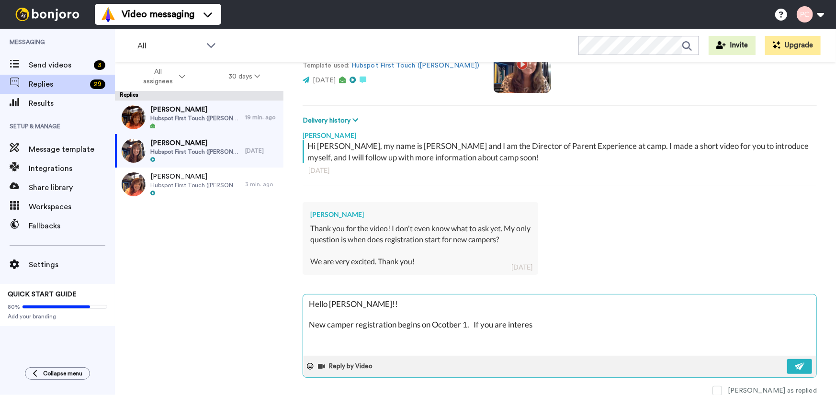
type textarea "x"
type textarea "Hello [PERSON_NAME]!! New camper registration begins on Ocotber 1. If you are i…"
type textarea "x"
type textarea "Hello [PERSON_NAME]!! New camper registration begins on Ocotber 1. If you are i…"
type textarea "x"
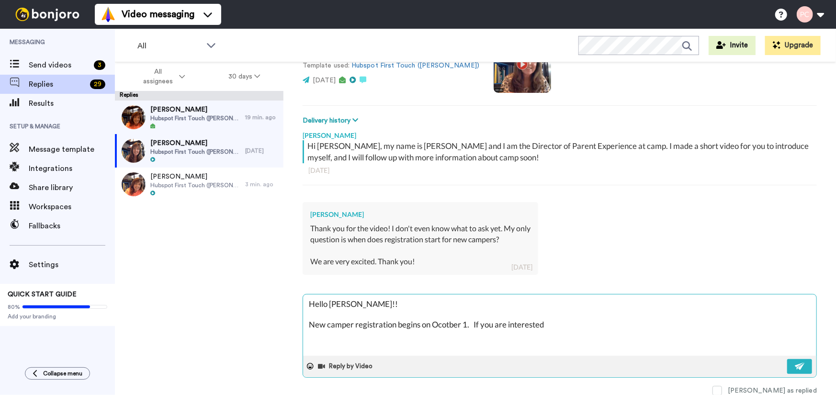
type textarea "Hello [PERSON_NAME]!! New camper registration begins on Ocotber 1. If you are i…"
type textarea "x"
type textarea "Hello [PERSON_NAME]!! New camper registration begins on Ocotber 1. If you are i…"
type textarea "x"
type textarea "Hello [PERSON_NAME]!! New camper registration begins on Ocotber 1. If you are i…"
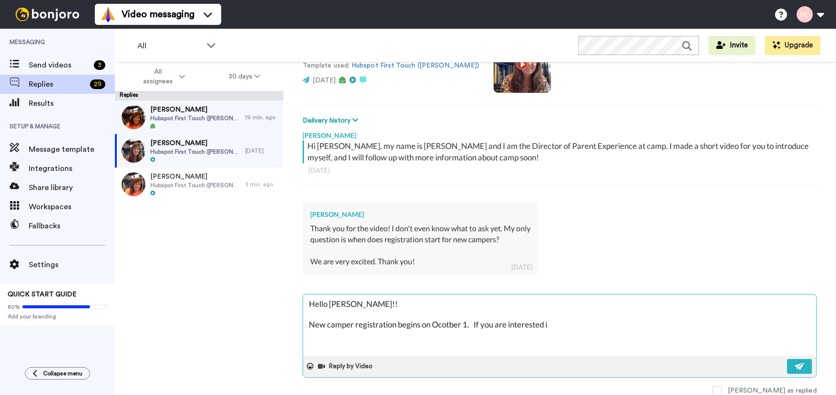
type textarea "x"
type textarea "Hello [PERSON_NAME]!! New camper registration begins on Ocotber 1. If you are i…"
type textarea "x"
type textarea "Hello [PERSON_NAME]!! New camper registration begins on Ocotber 1. If you are i…"
type textarea "x"
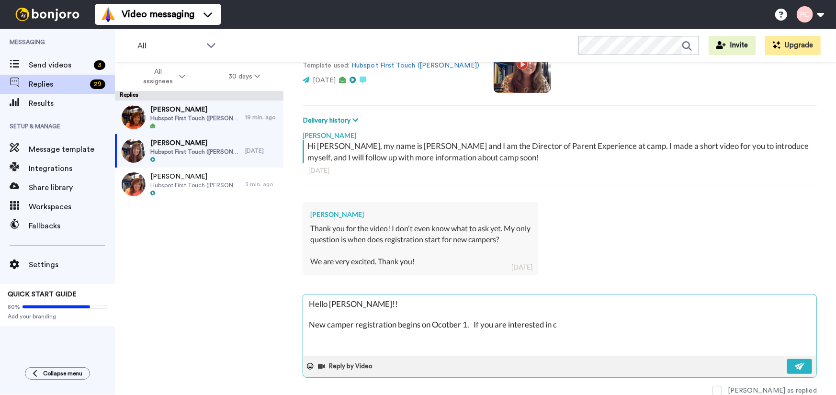
type textarea "Hello [PERSON_NAME]!! New camper registration begins on Ocotber 1. If you are i…"
type textarea "x"
type textarea "Hello [PERSON_NAME]!! New camper registration begins on Ocotber 1. If you are i…"
type textarea "x"
type textarea "Hello [PERSON_NAME]!! New camper registration begins on Ocotber 1. If you are i…"
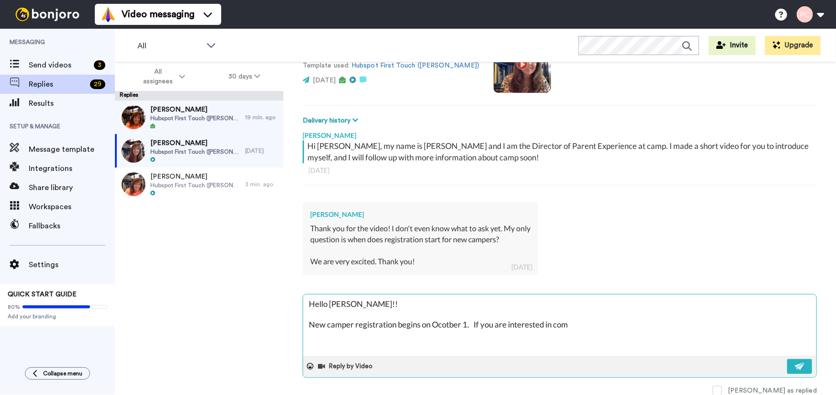
type textarea "x"
type textarea "Hello [PERSON_NAME]!! New camper registration begins on Ocotber 1. If you are i…"
type textarea "x"
type textarea "Hello [PERSON_NAME]!! New camper registration begins on Ocotber 1. If you are i…"
type textarea "x"
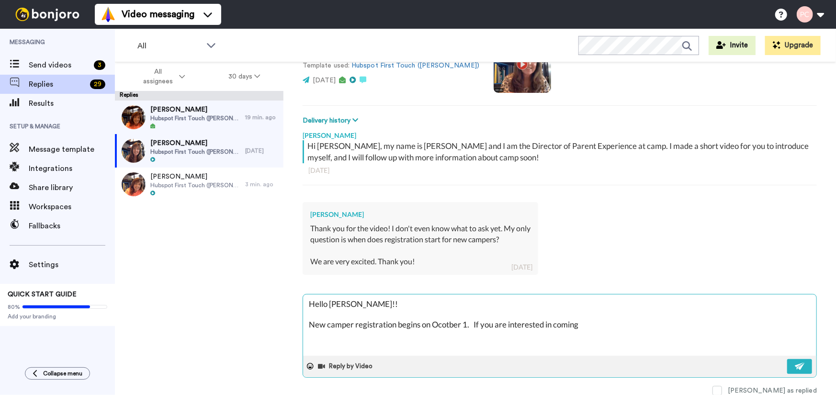
type textarea "Hello [PERSON_NAME]!! New camper registration begins on Ocotber 1. If you are i…"
type textarea "x"
type textarea "Hello [PERSON_NAME]!! New camper registration begins on Ocotber 1. If you are i…"
type textarea "x"
type textarea "Hello [PERSON_NAME]!! New camper registration begins on Ocotber 1. If you are i…"
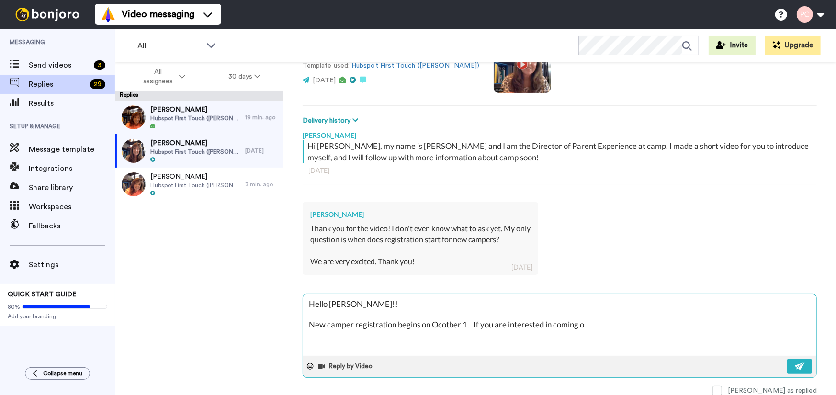
type textarea "x"
type textarea "Hello [PERSON_NAME]!! New camper registration begins on Ocotber 1. If you are i…"
type textarea "x"
type textarea "Hello [PERSON_NAME]!! New camper registration begins on Ocotber 1. If you are i…"
type textarea "x"
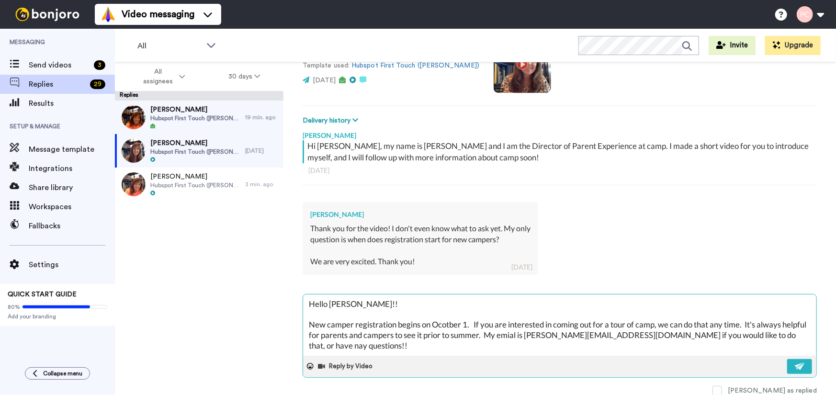
scroll to position [5, 0]
click at [793, 327] on textarea "Hello [PERSON_NAME]!! New camper registration begins on Ocotber 1. If you are i…" at bounding box center [559, 324] width 513 height 61
click at [336, 344] on textarea "Hello [PERSON_NAME]!! New camper registration begins on Ocotber 1. If you are i…" at bounding box center [559, 324] width 513 height 61
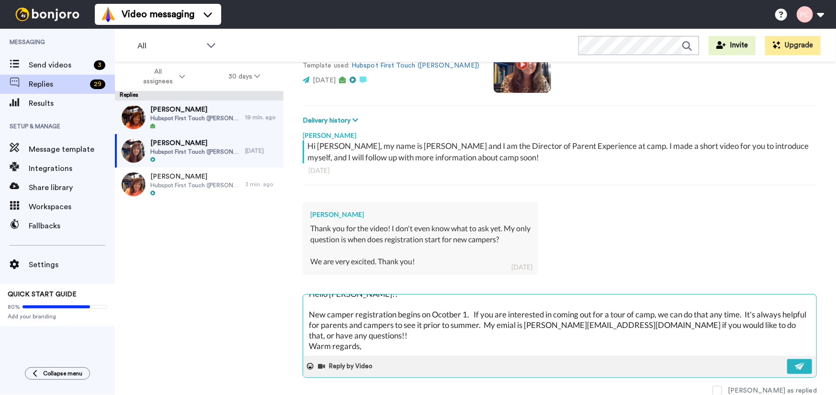
scroll to position [26, 0]
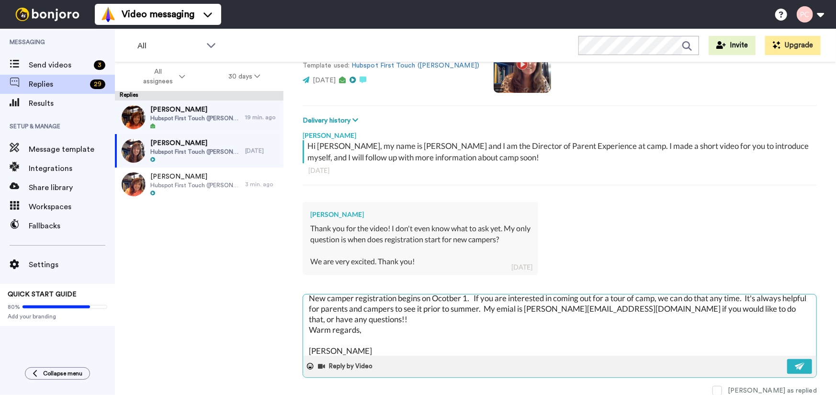
click at [544, 305] on textarea "Hello [PERSON_NAME]!! New camper registration begins on Ocotber 1. If you are i…" at bounding box center [559, 324] width 513 height 61
click at [798, 368] on button at bounding box center [799, 366] width 25 height 15
